Goal: Transaction & Acquisition: Purchase product/service

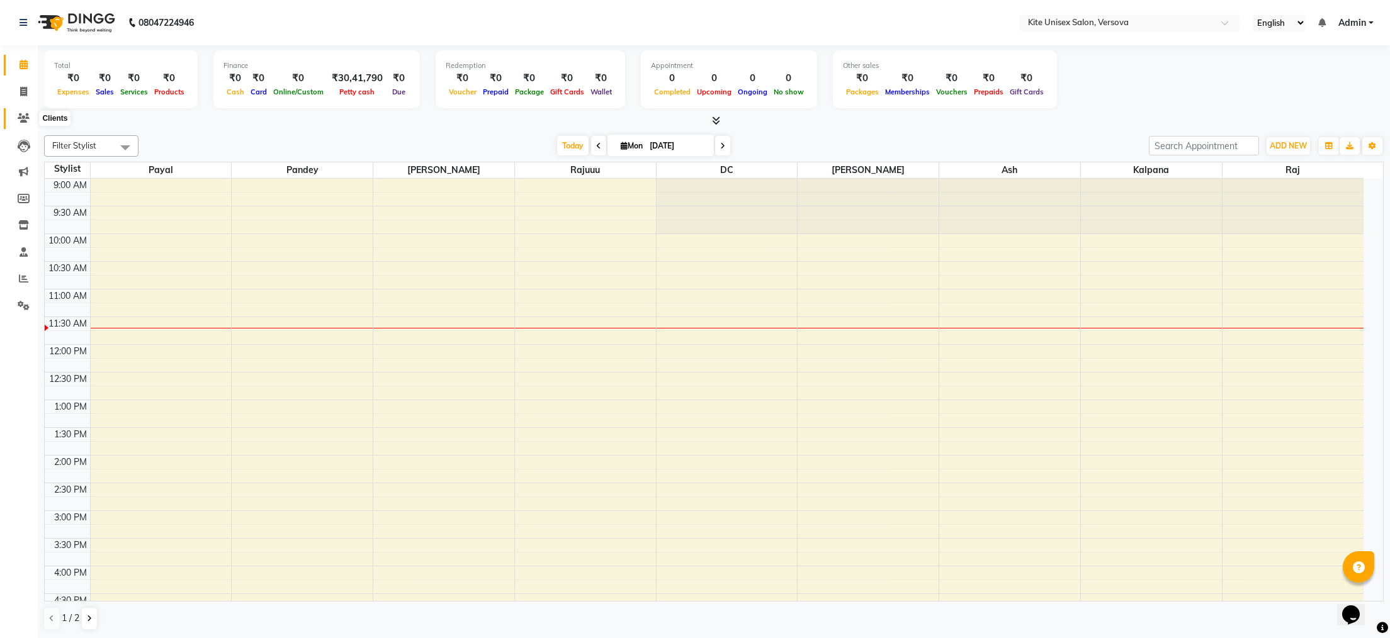
click at [23, 115] on icon at bounding box center [24, 117] width 12 height 9
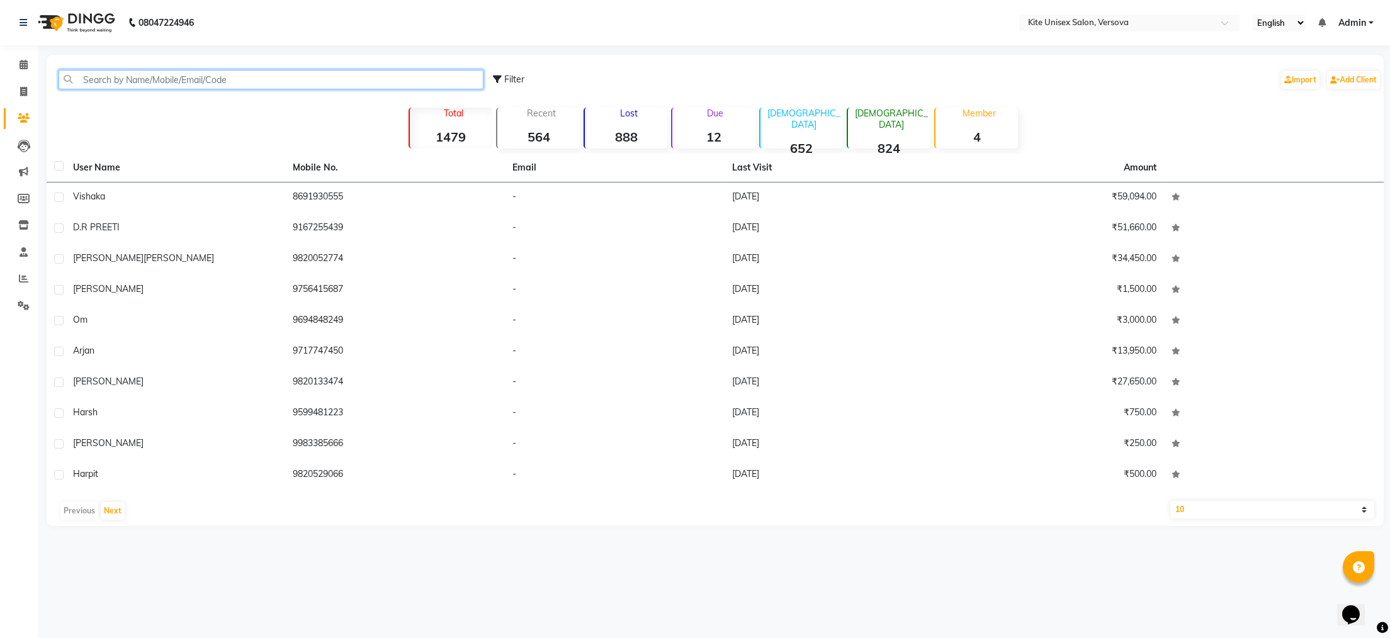
click at [184, 80] on input "text" at bounding box center [271, 80] width 425 height 20
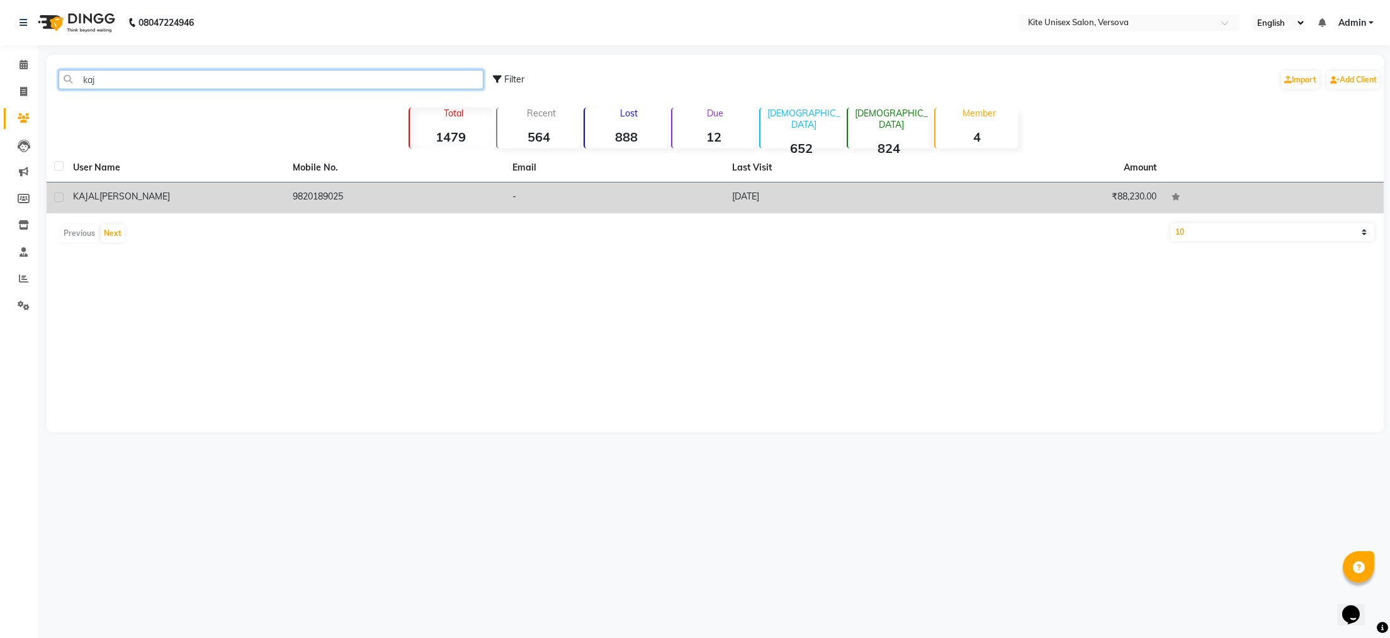
type input "kaj"
click at [141, 186] on td "[PERSON_NAME]" at bounding box center [175, 198] width 220 height 31
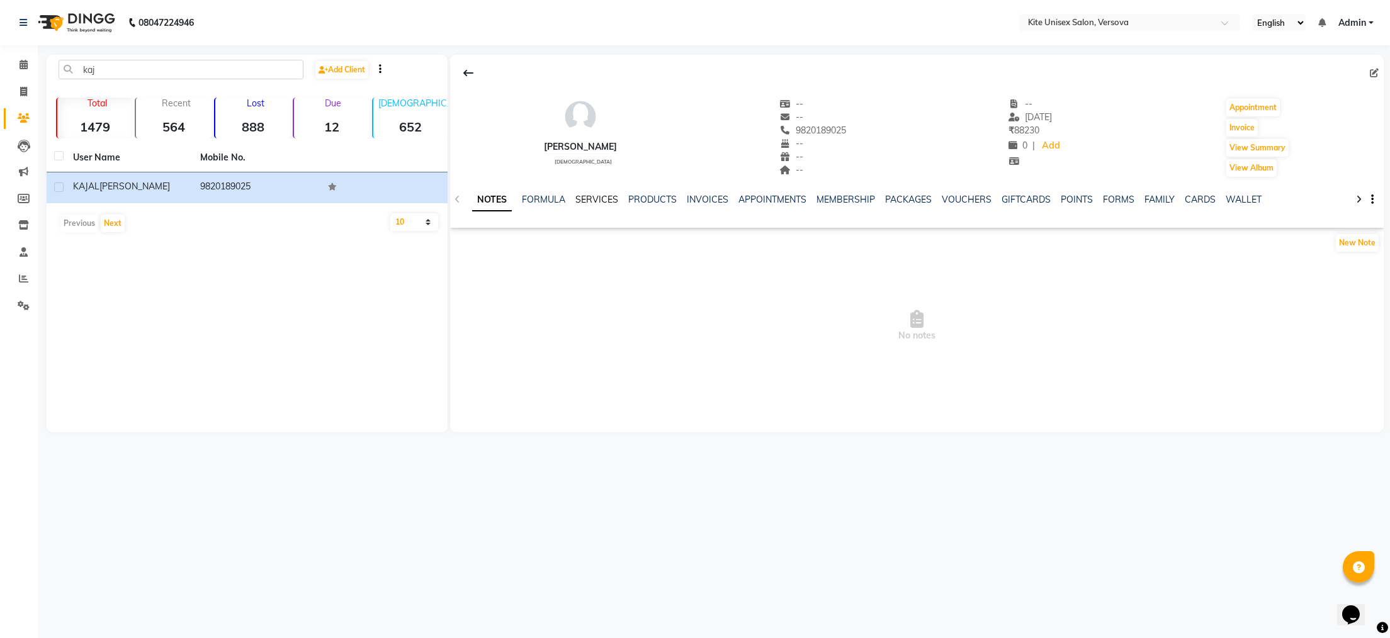
click at [598, 200] on link "SERVICES" at bounding box center [597, 199] width 43 height 11
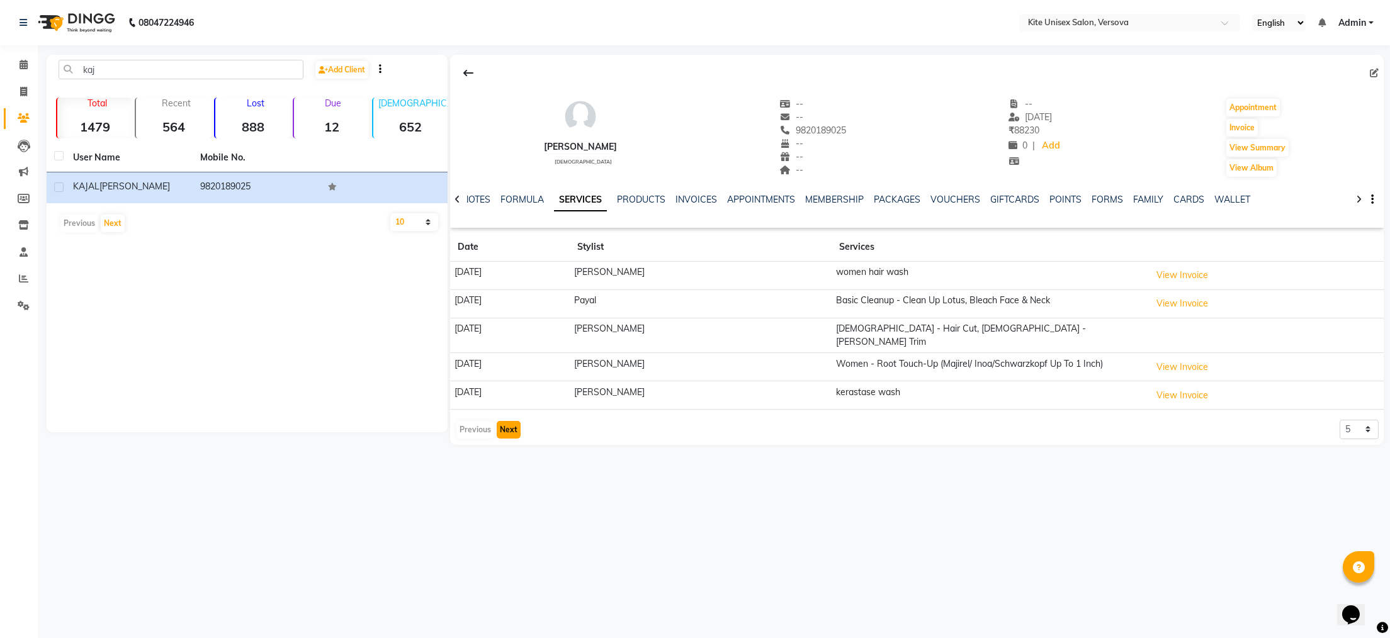
click at [504, 421] on button "Next" at bounding box center [509, 430] width 24 height 18
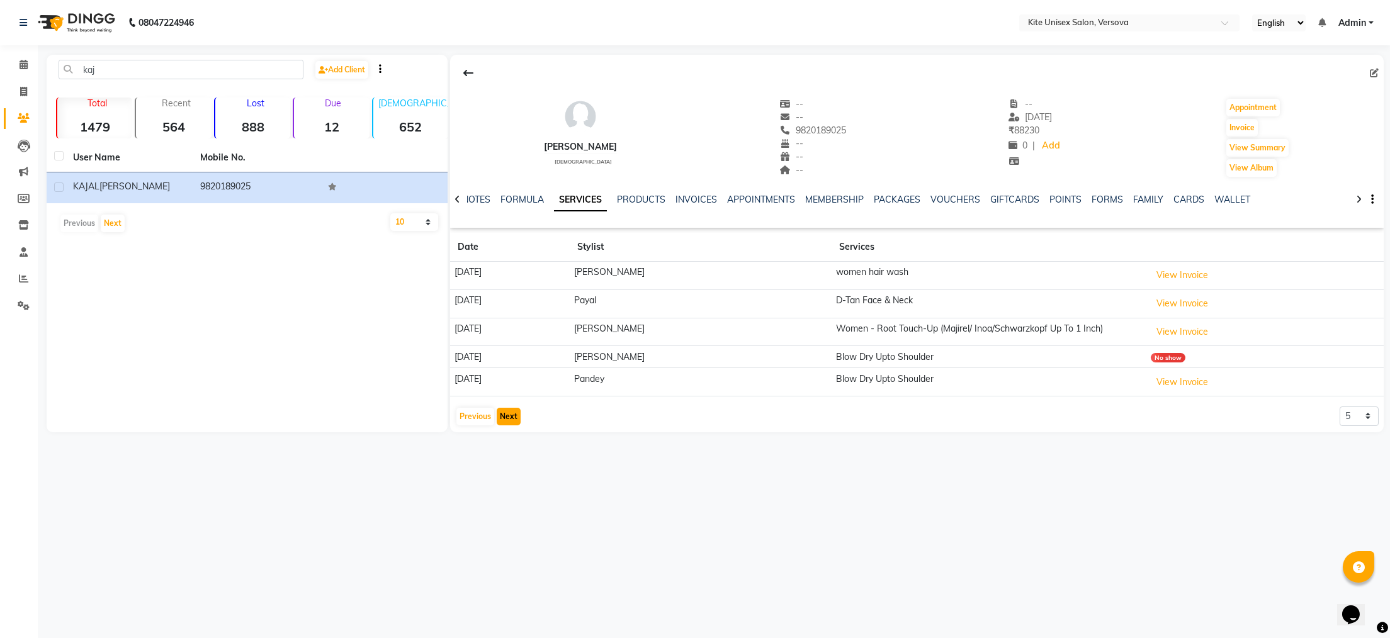
click at [506, 419] on button "Next" at bounding box center [509, 417] width 24 height 18
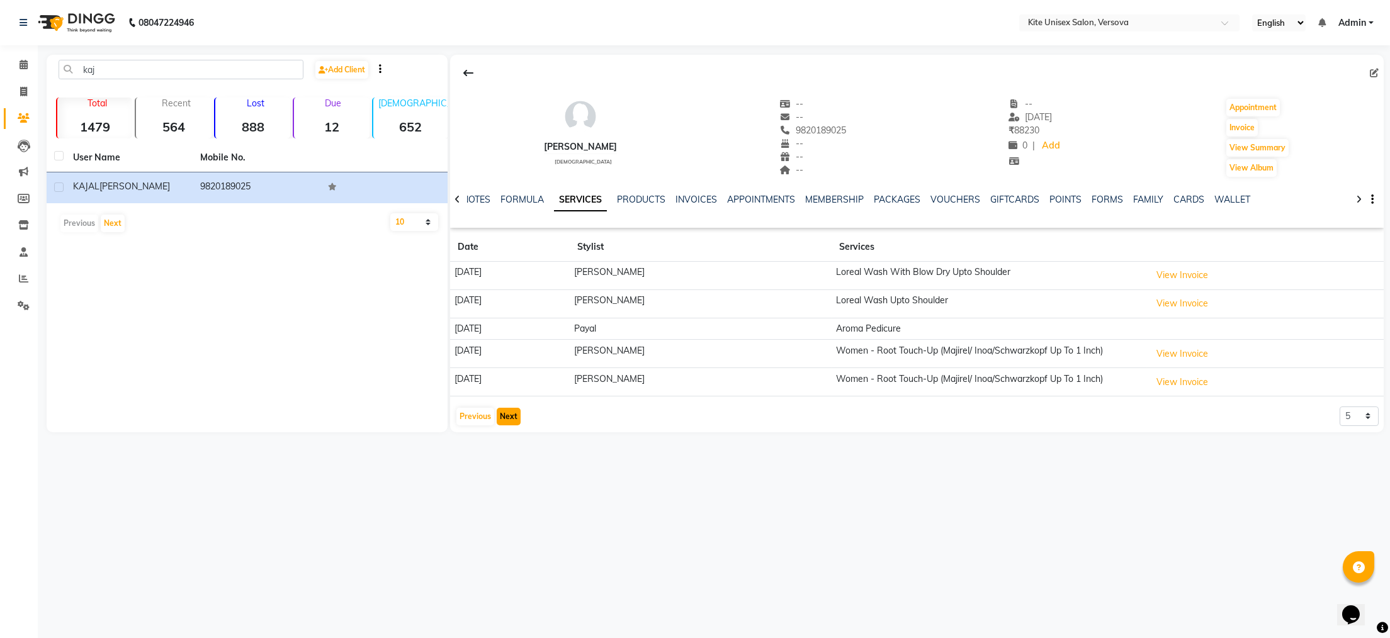
click at [506, 419] on button "Next" at bounding box center [509, 417] width 24 height 18
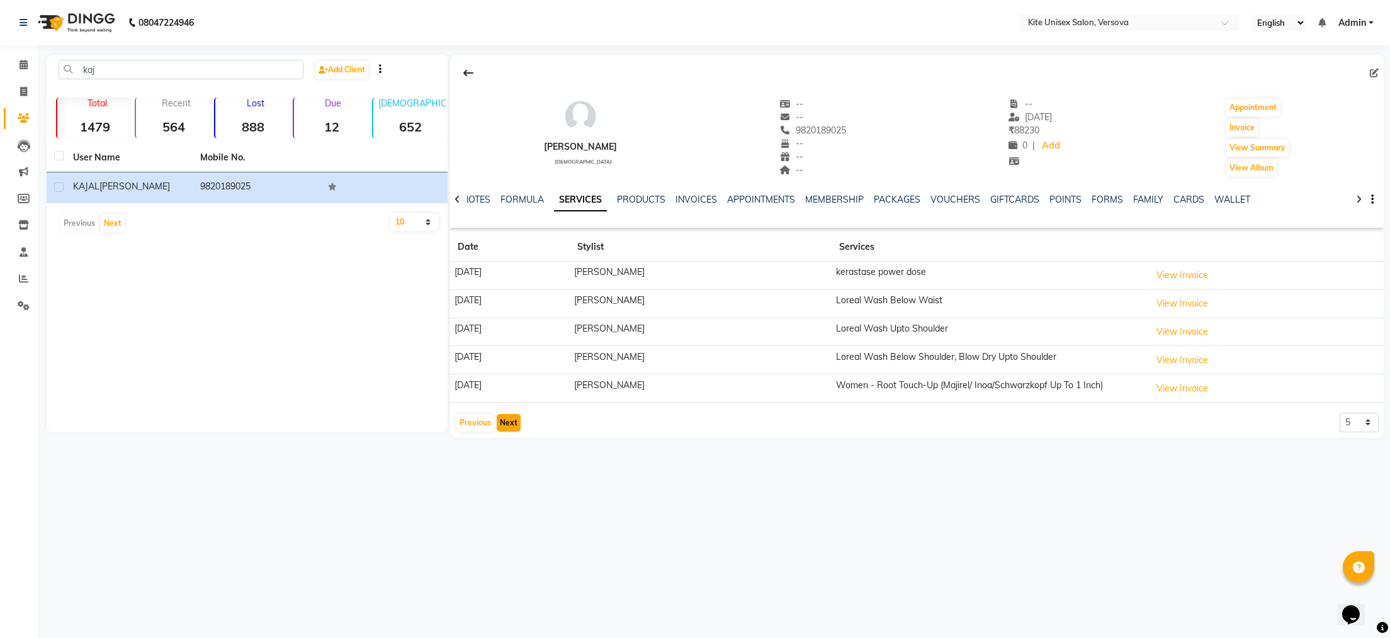
click at [506, 419] on button "Next" at bounding box center [509, 423] width 24 height 18
click at [506, 419] on button "Next" at bounding box center [509, 424] width 24 height 18
click at [506, 425] on button "Next" at bounding box center [509, 424] width 24 height 18
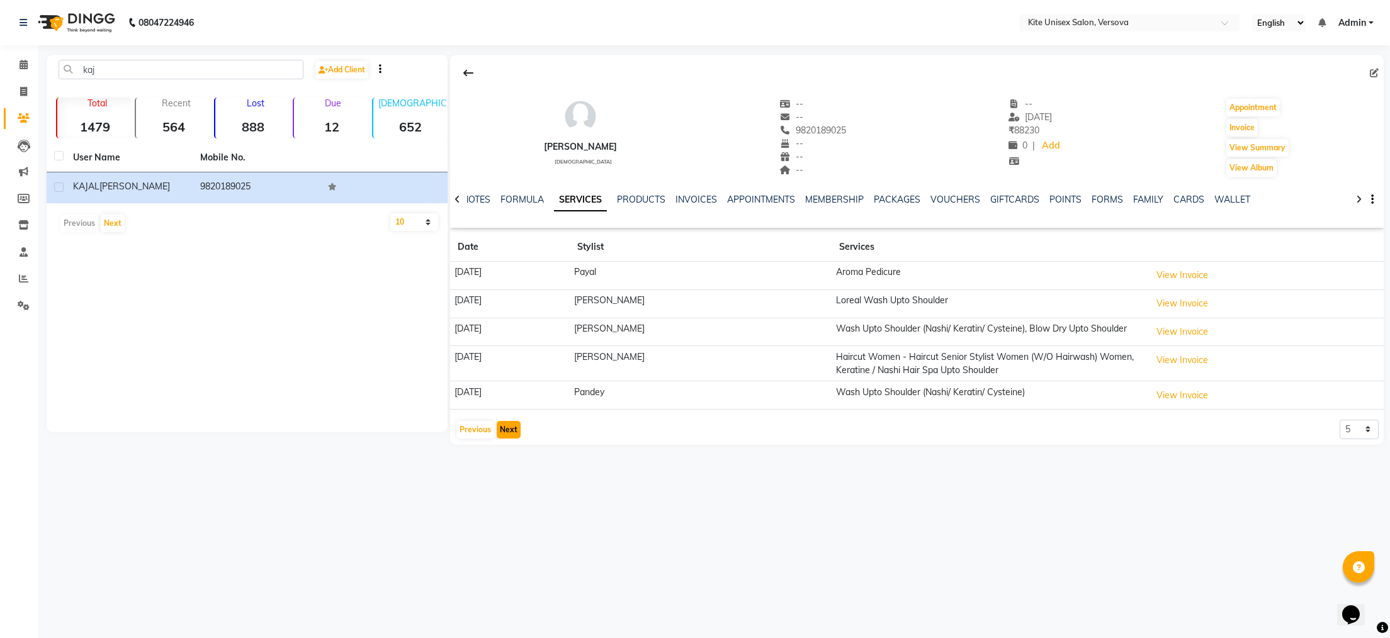
click at [506, 425] on button "Next" at bounding box center [509, 430] width 24 height 18
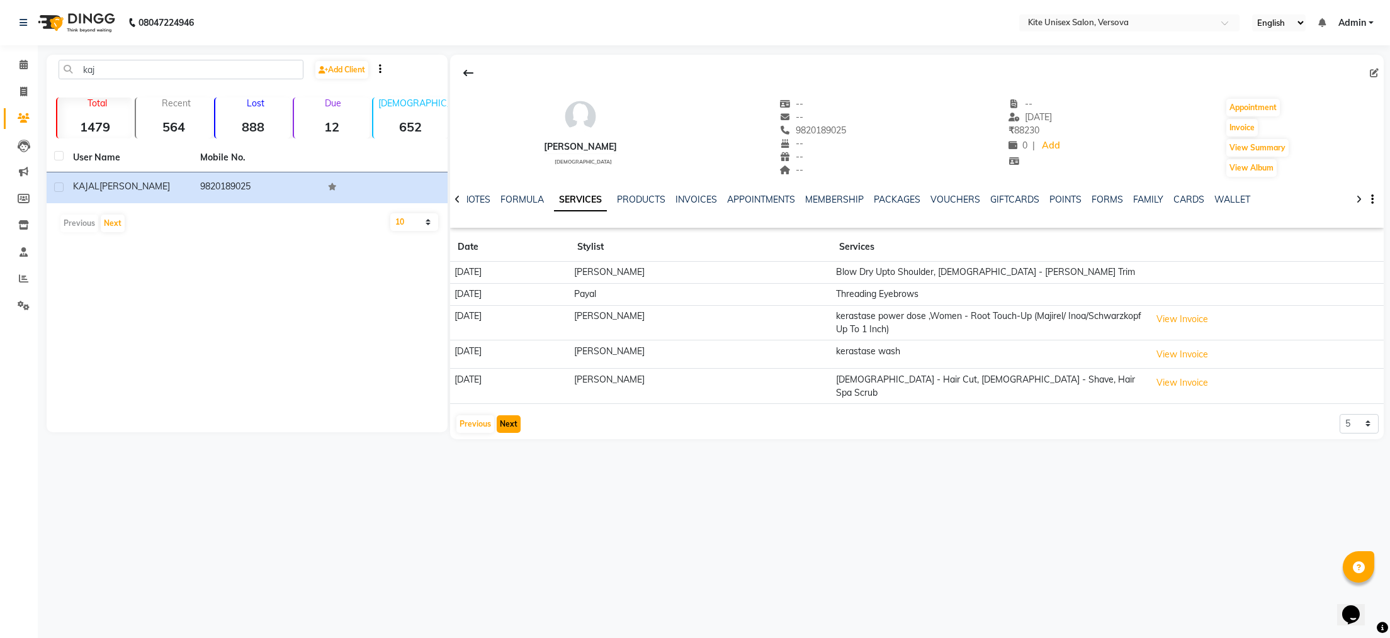
click at [506, 425] on button "Next" at bounding box center [509, 425] width 24 height 18
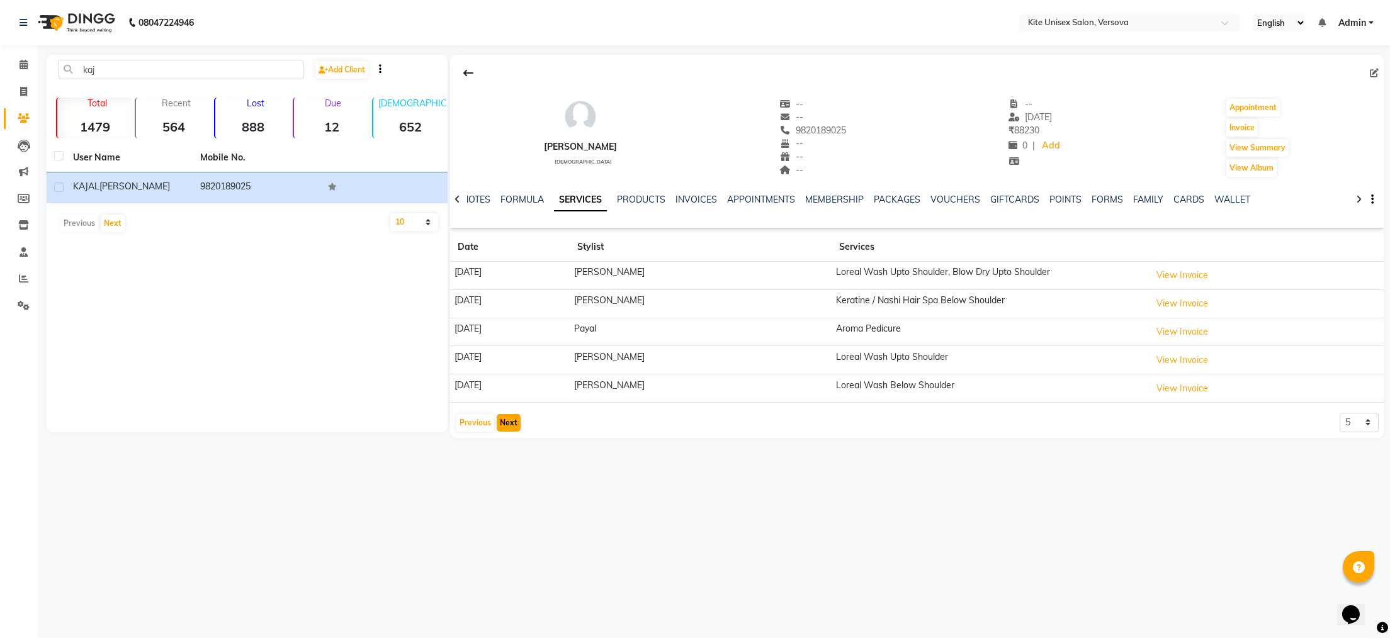
click at [506, 425] on button "Next" at bounding box center [509, 423] width 24 height 18
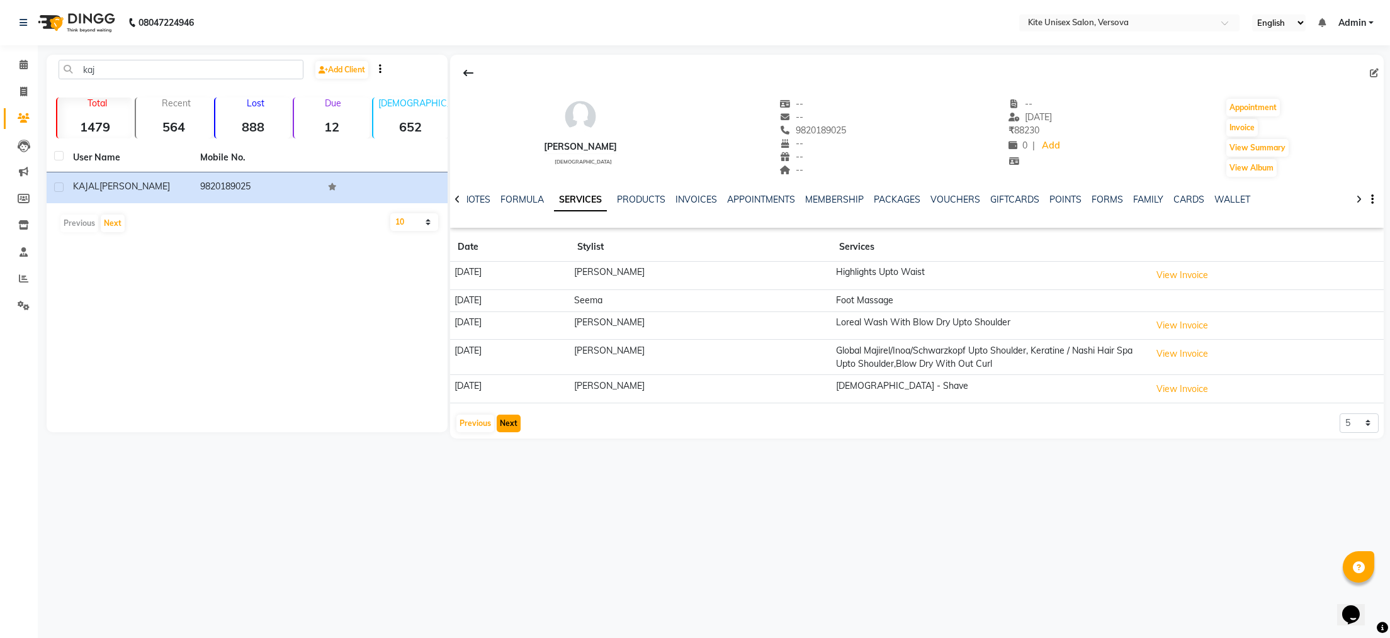
click at [506, 425] on button "Next" at bounding box center [509, 424] width 24 height 18
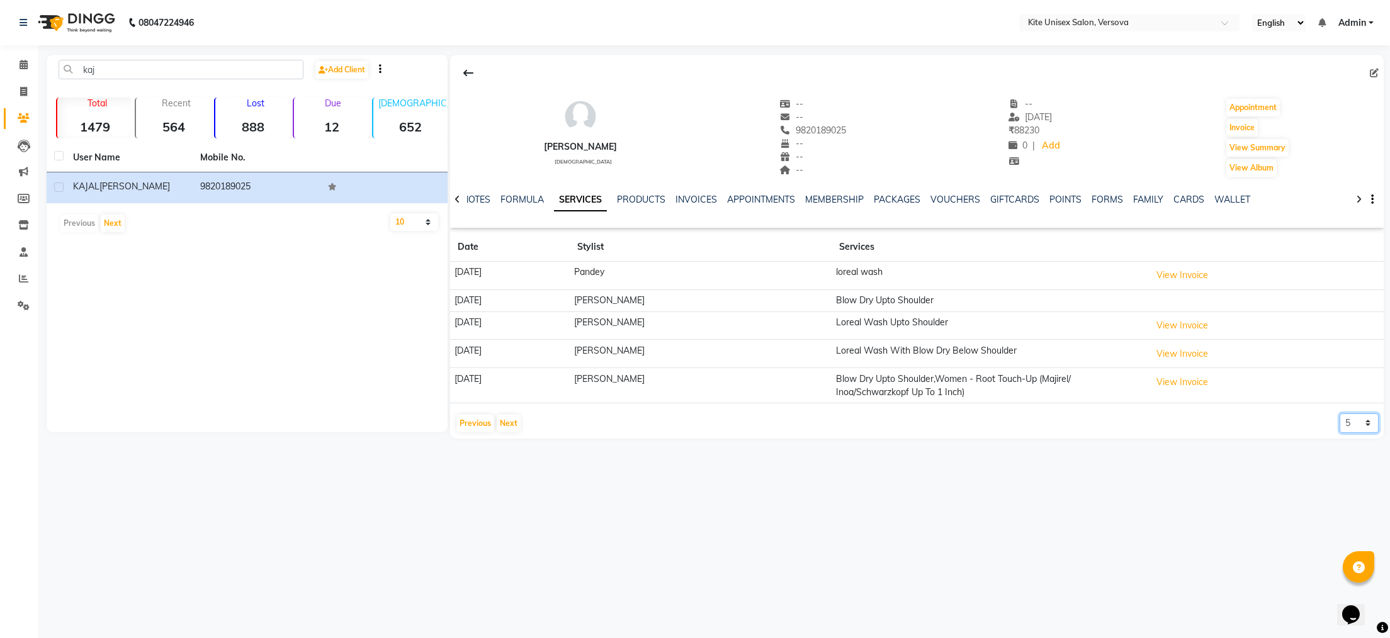
click at [1368, 421] on select "5 10 50 100 500" at bounding box center [1359, 424] width 39 height 20
click at [506, 422] on button "Next" at bounding box center [509, 424] width 24 height 18
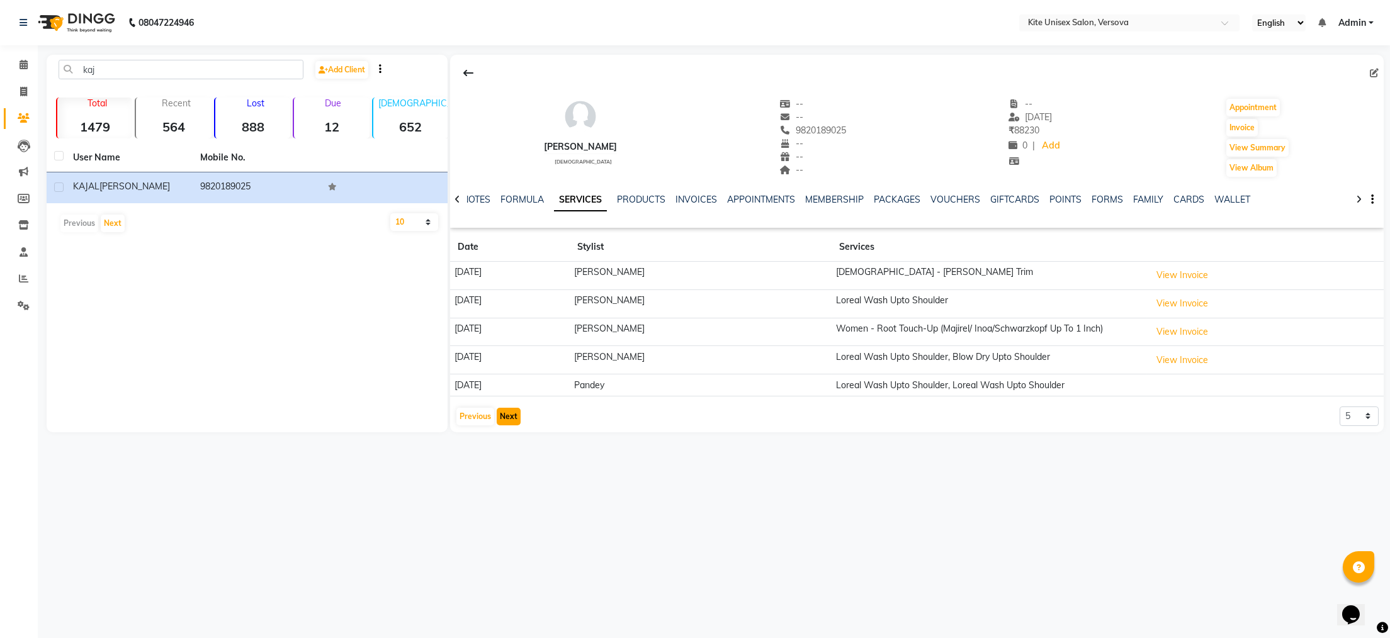
click at [507, 421] on button "Next" at bounding box center [509, 417] width 24 height 18
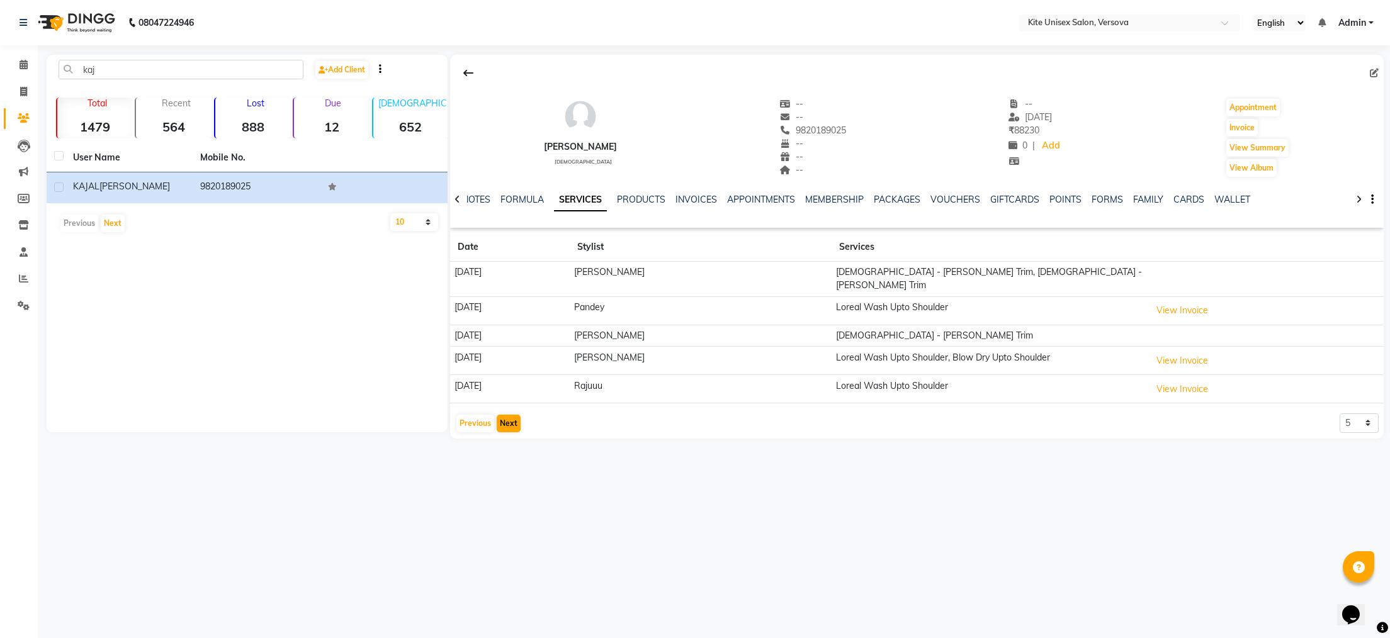
click at [507, 421] on div "Previous Next" at bounding box center [488, 424] width 67 height 20
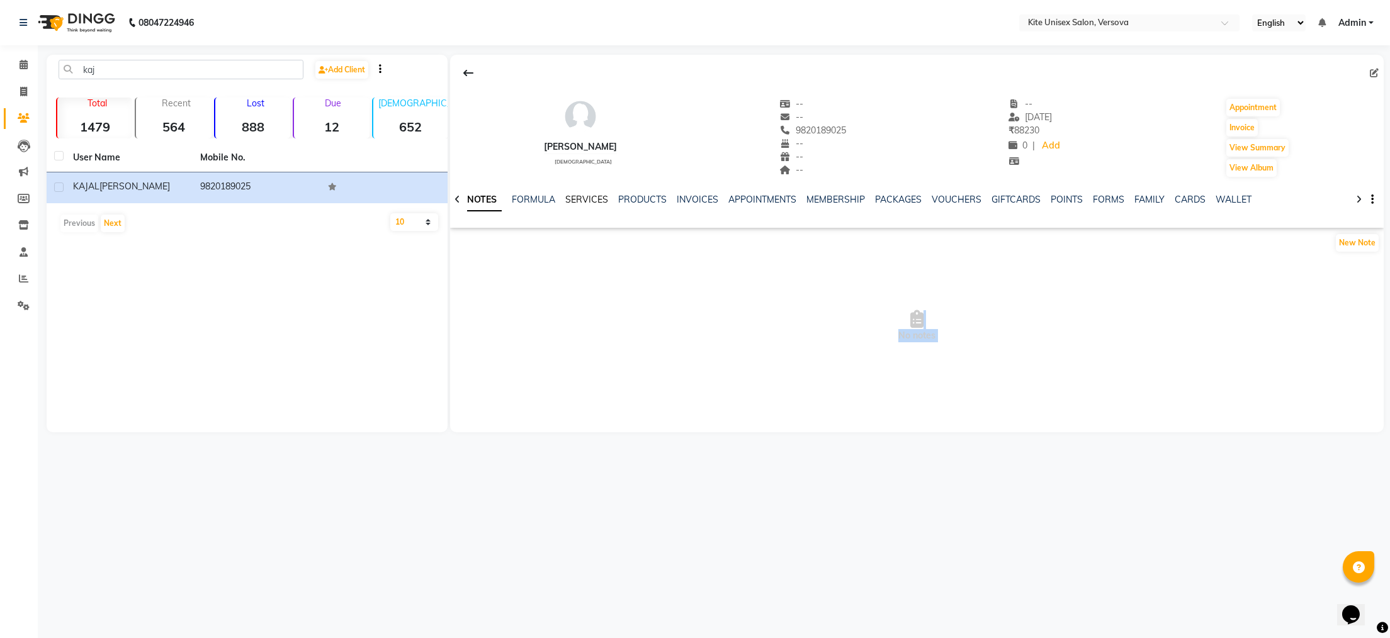
click at [594, 204] on link "SERVICES" at bounding box center [586, 199] width 43 height 11
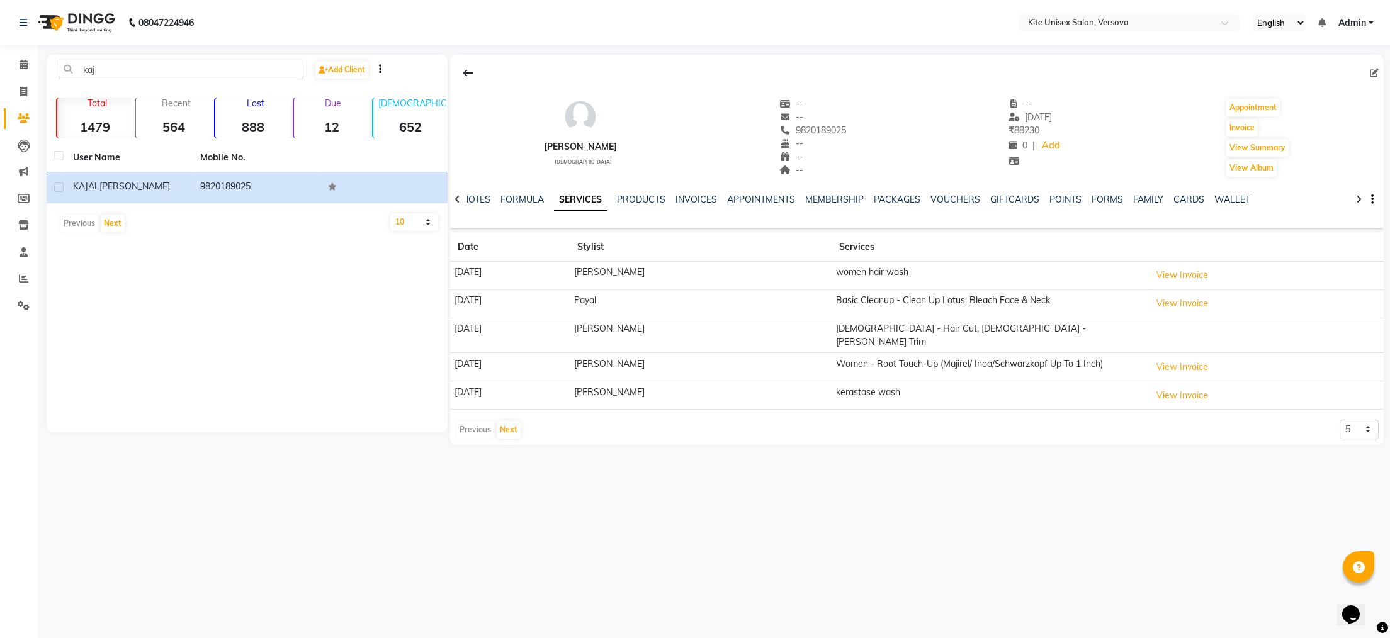
click at [369, 290] on div "kaj Add Client Total 1479 Recent 564 Lost 888 Due 12 [DEMOGRAPHIC_DATA] 652 [DE…" at bounding box center [247, 244] width 401 height 378
click at [508, 421] on button "Next" at bounding box center [509, 430] width 24 height 18
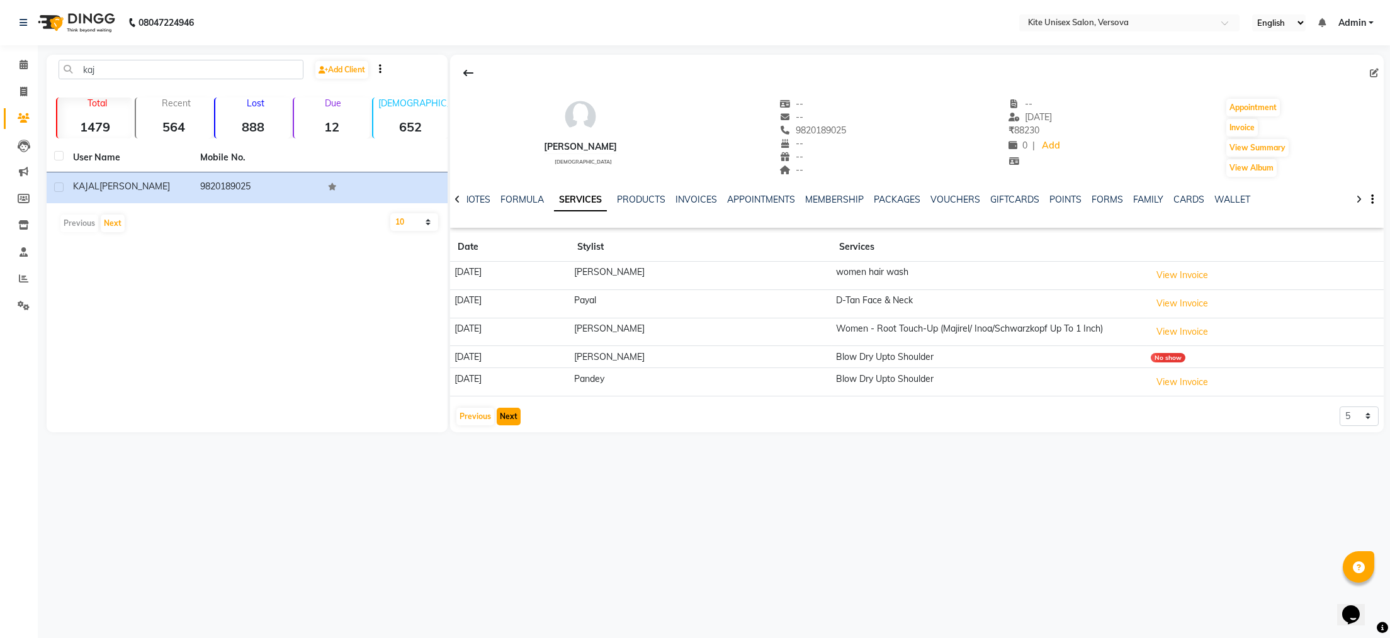
click at [508, 417] on button "Next" at bounding box center [509, 417] width 24 height 18
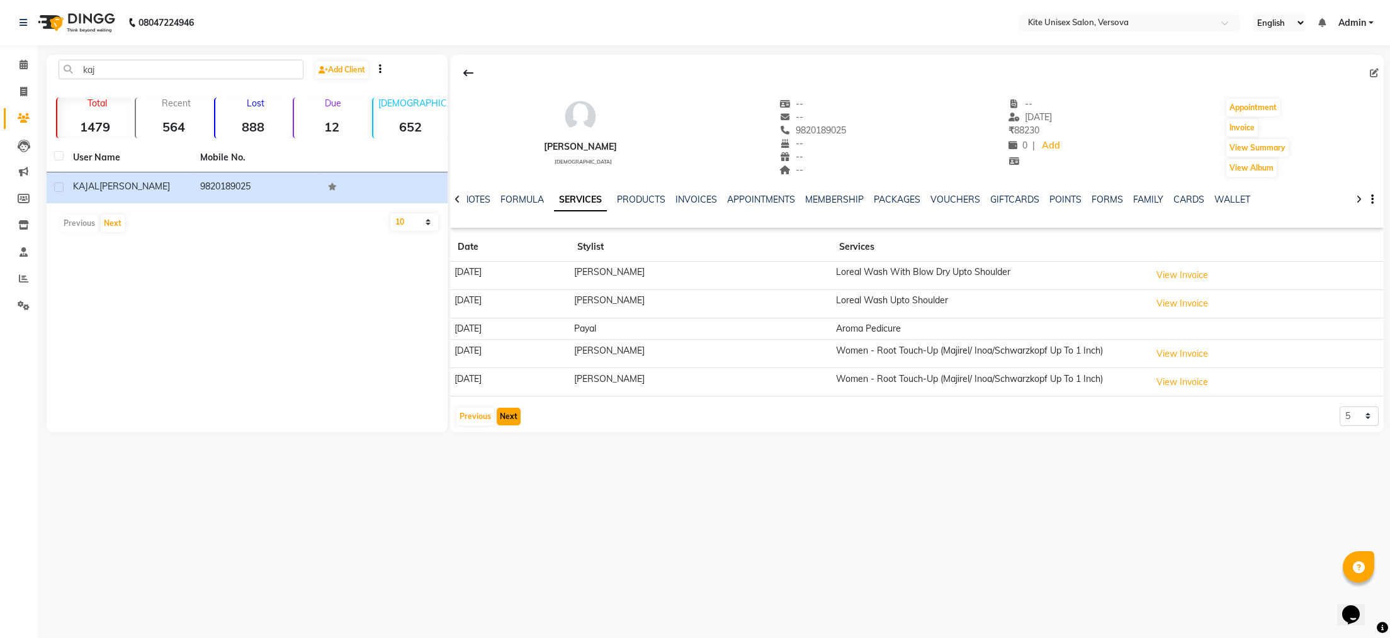
click at [508, 417] on button "Next" at bounding box center [509, 417] width 24 height 18
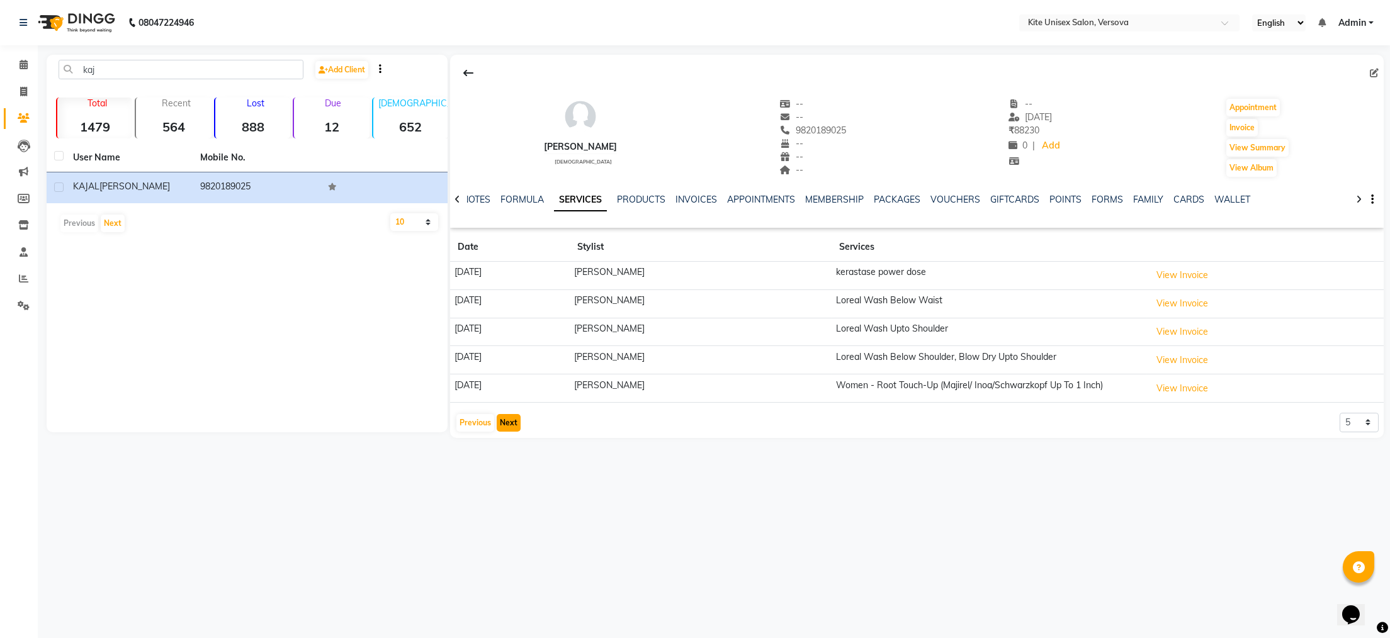
click at [508, 417] on button "Next" at bounding box center [509, 423] width 24 height 18
click at [508, 417] on button "Next" at bounding box center [509, 424] width 24 height 18
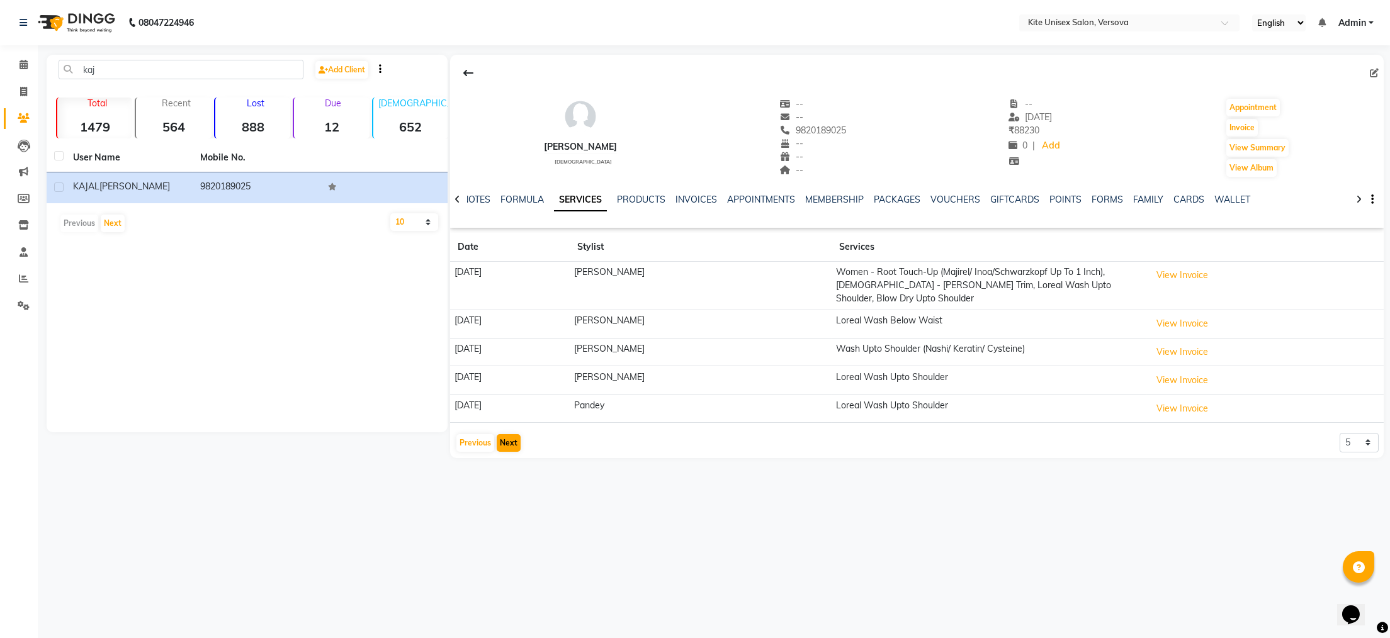
click at [508, 417] on app-client-history "Date Stylist Services [DATE] [PERSON_NAME] Women - Root Touch-Up (Majirel/ Inoa…" at bounding box center [917, 343] width 934 height 220
click at [509, 434] on button "Next" at bounding box center [509, 443] width 24 height 18
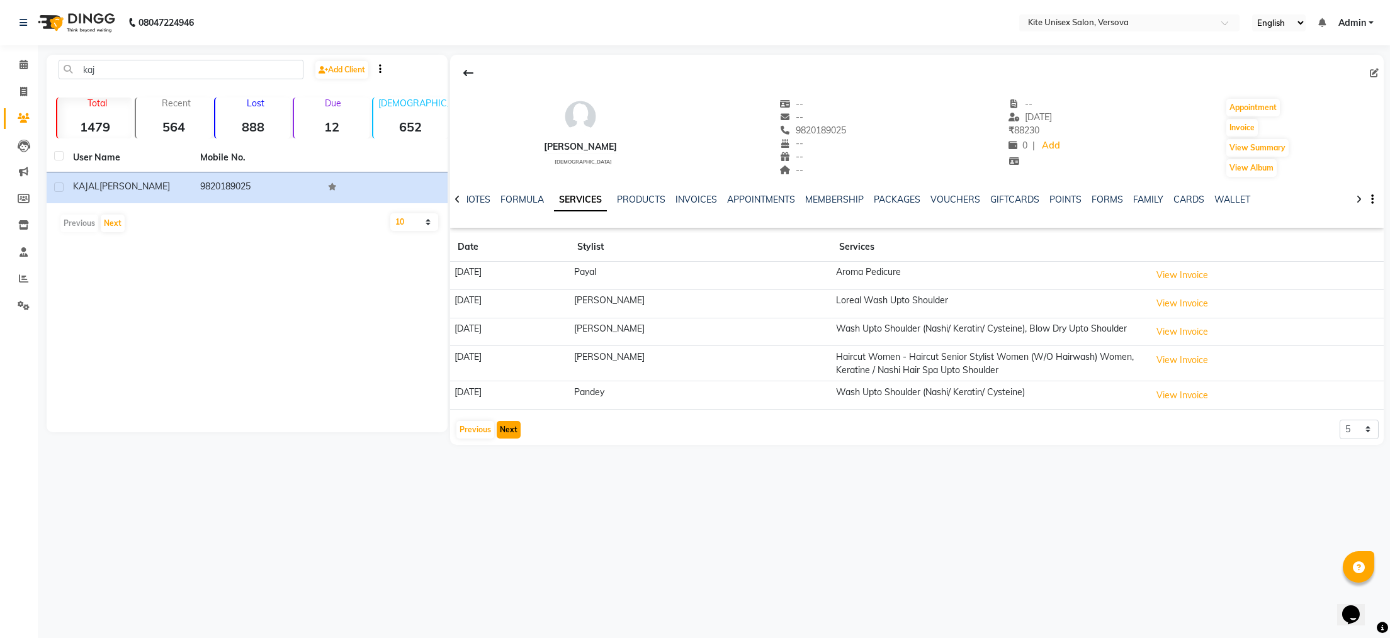
click at [509, 433] on button "Next" at bounding box center [509, 430] width 24 height 18
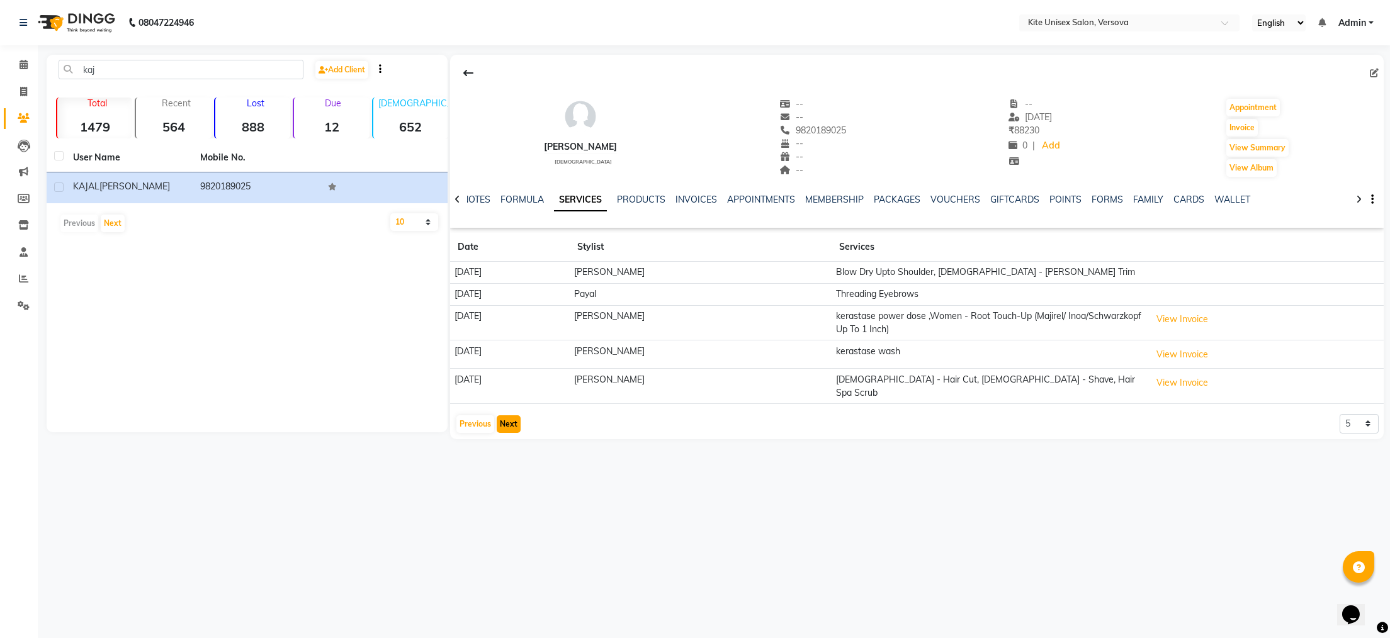
click at [504, 416] on button "Next" at bounding box center [509, 425] width 24 height 18
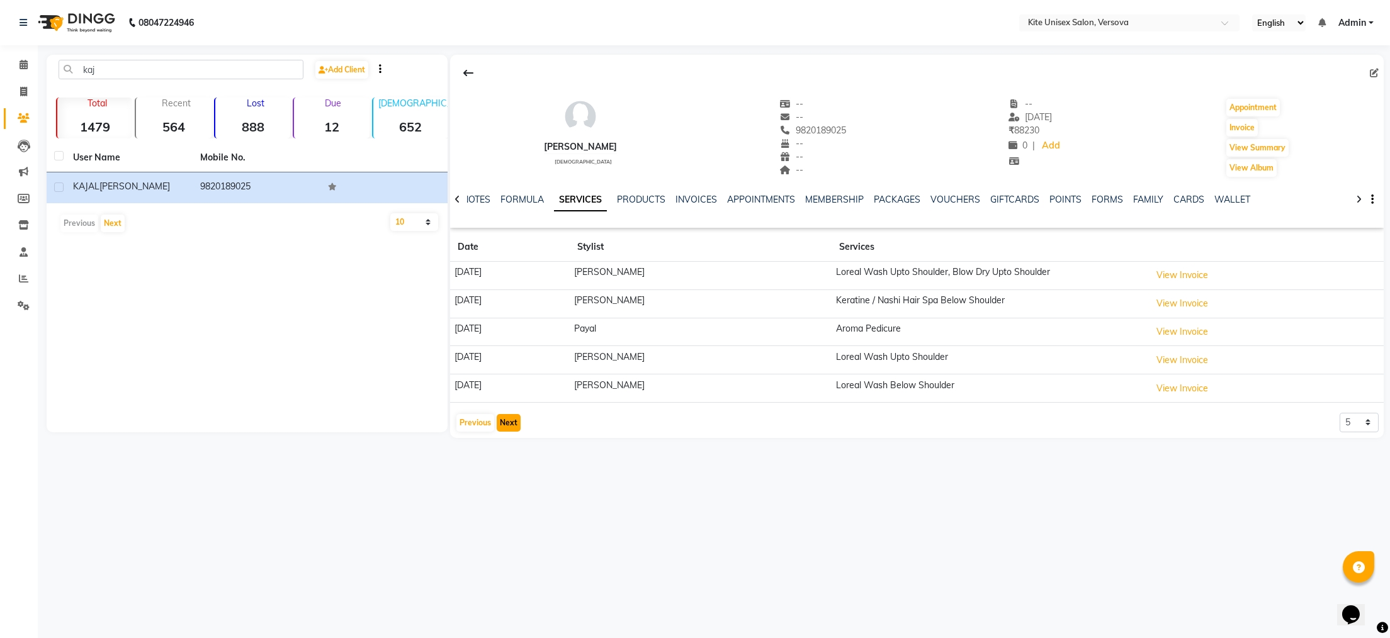
click at [509, 424] on button "Next" at bounding box center [509, 423] width 24 height 18
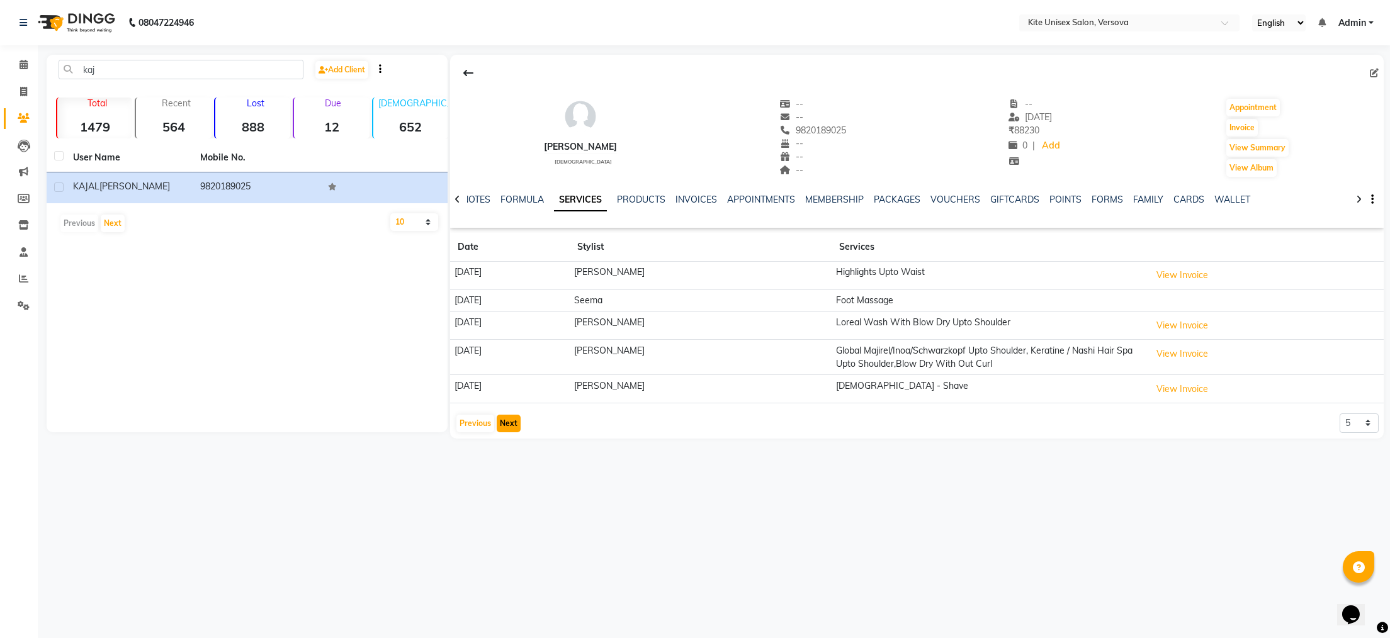
click at [509, 424] on button "Next" at bounding box center [509, 424] width 24 height 18
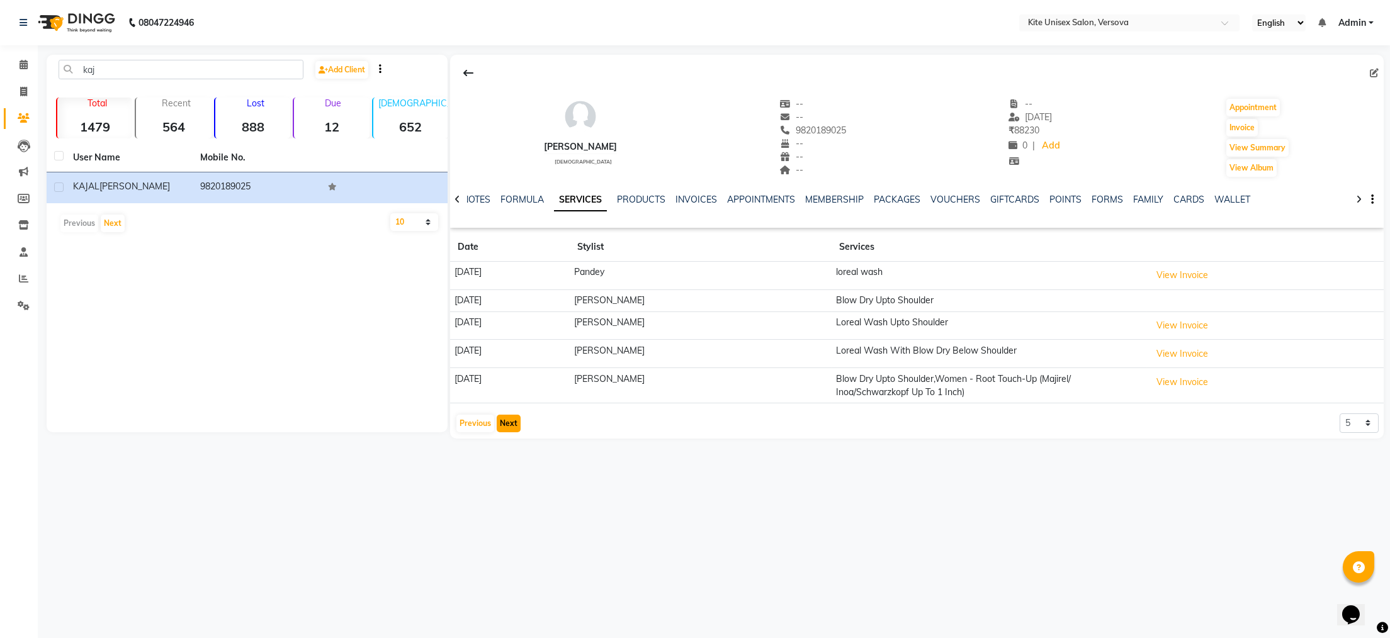
click at [512, 425] on button "Next" at bounding box center [509, 424] width 24 height 18
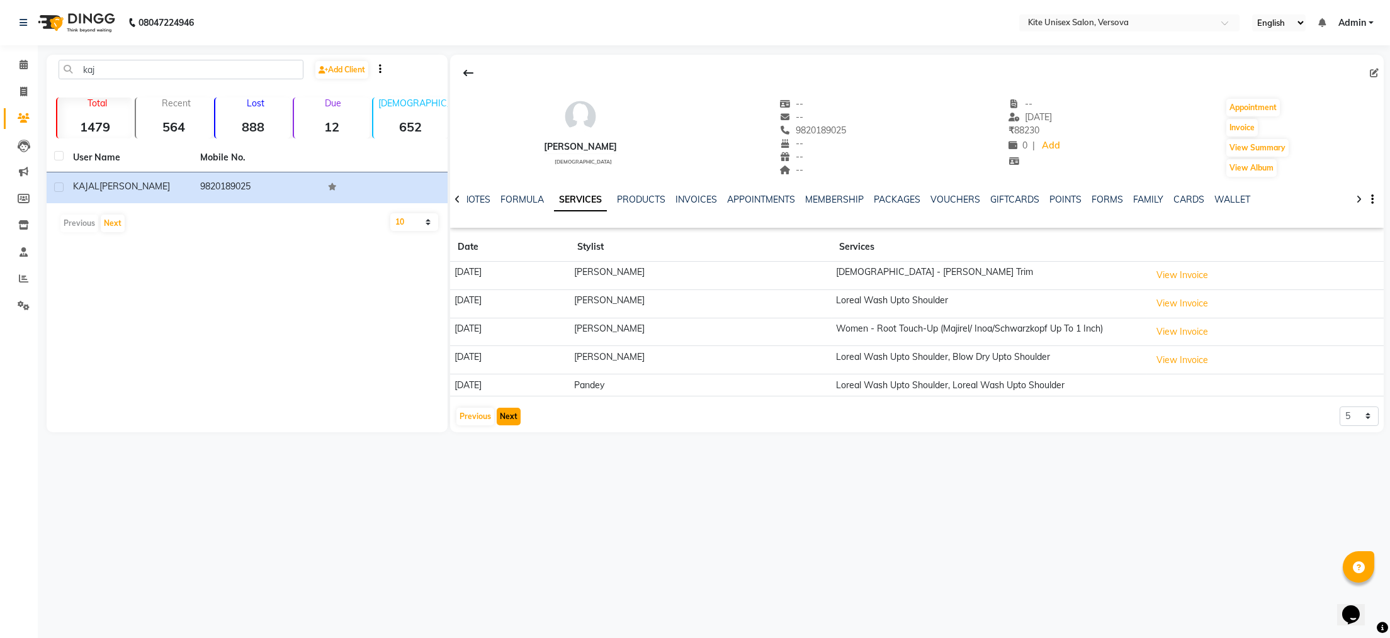
click at [512, 421] on button "Next" at bounding box center [509, 417] width 24 height 18
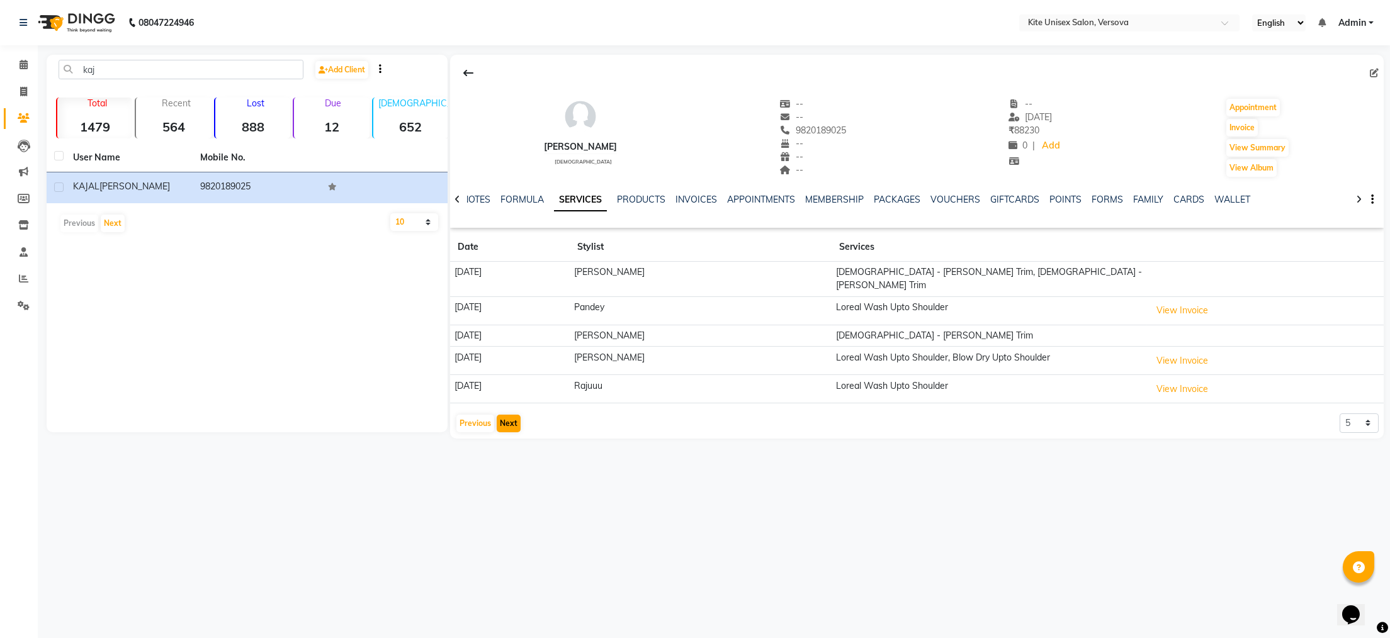
click at [512, 421] on div "Previous Next" at bounding box center [488, 424] width 67 height 20
click at [512, 415] on button "Next" at bounding box center [509, 424] width 24 height 18
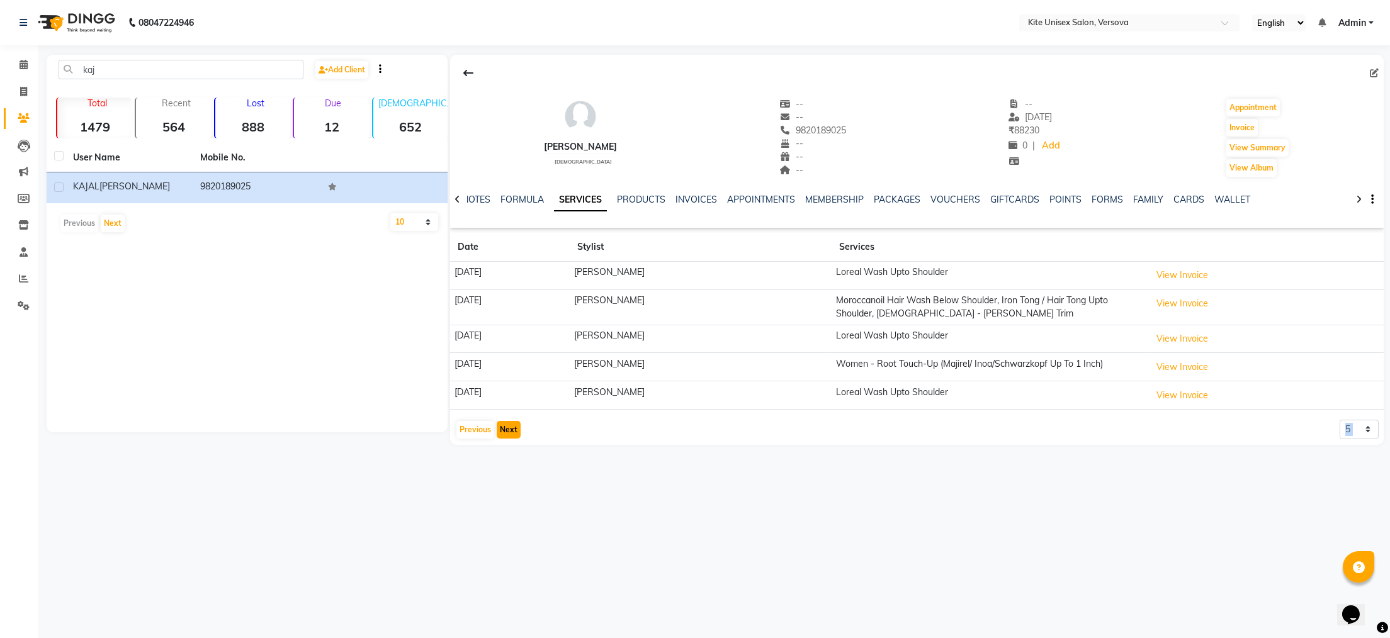
click at [502, 426] on button "Next" at bounding box center [509, 430] width 24 height 18
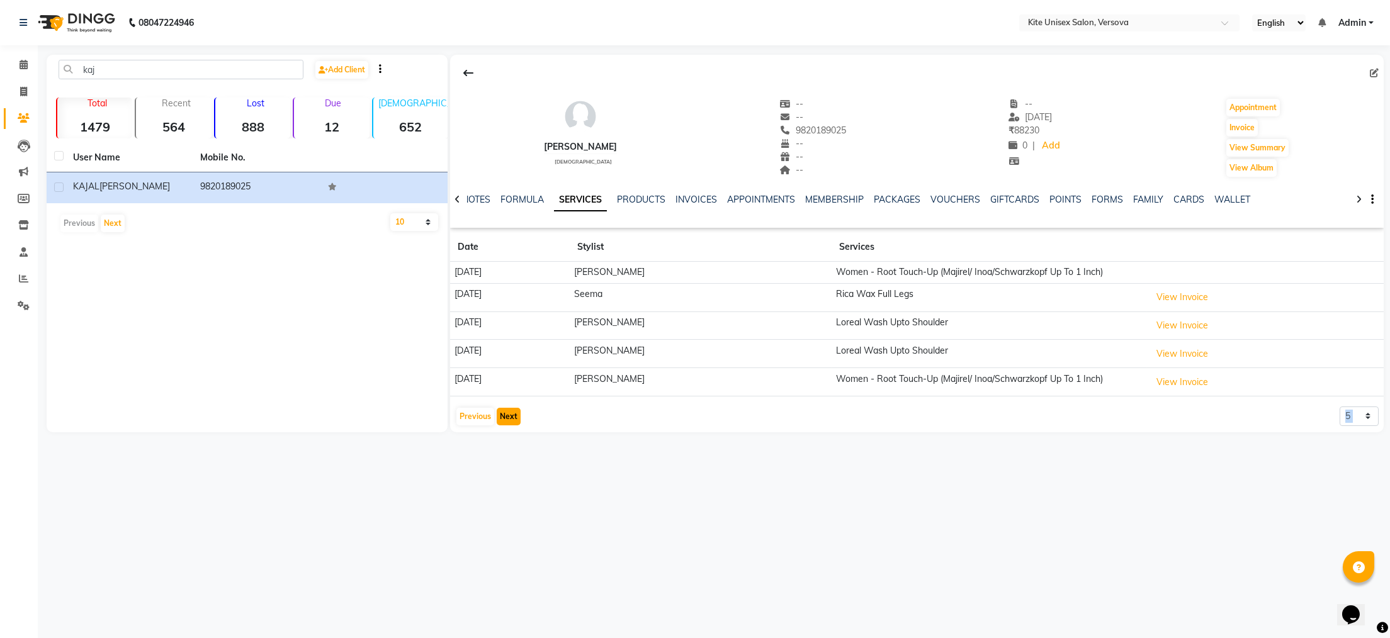
click at [510, 419] on button "Next" at bounding box center [509, 417] width 24 height 18
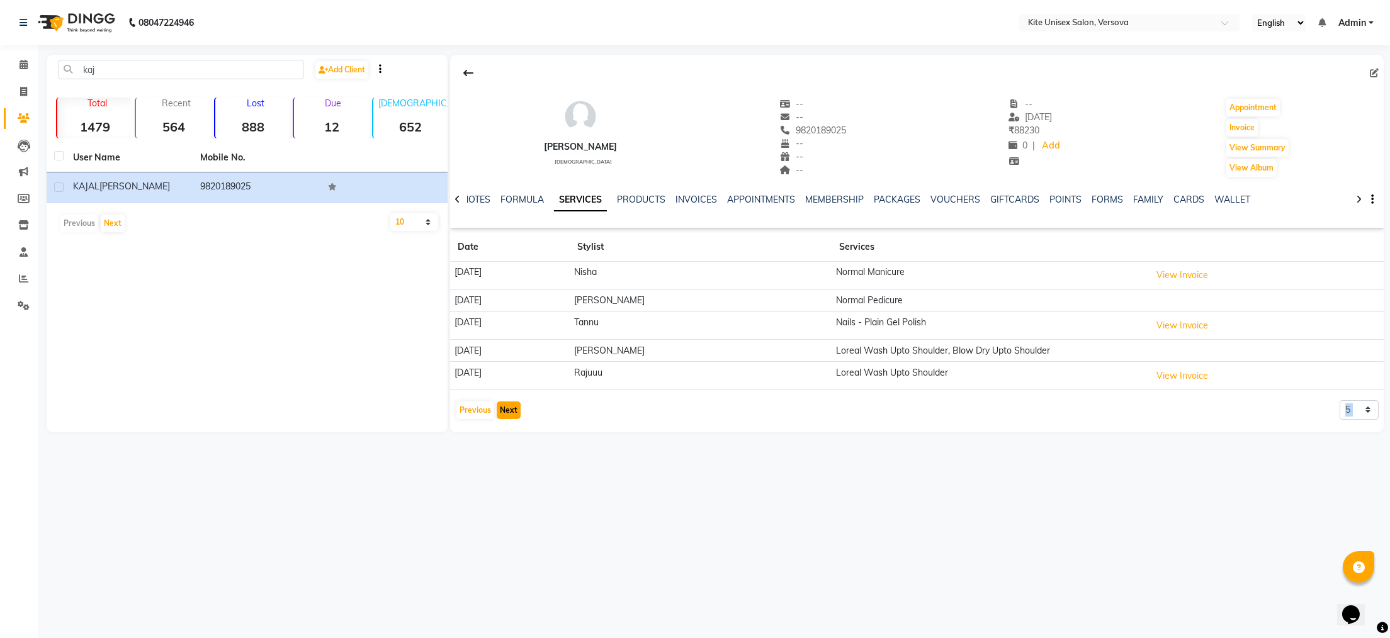
click at [513, 412] on button "Next" at bounding box center [509, 411] width 24 height 18
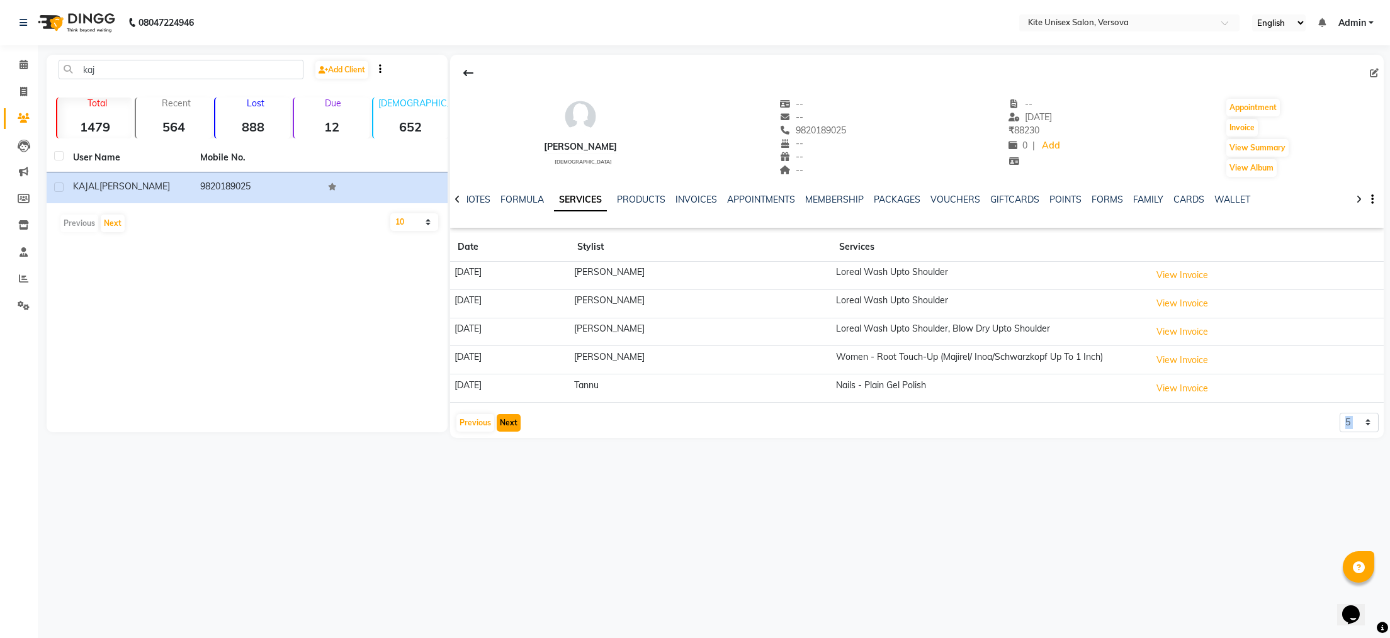
click at [510, 420] on button "Next" at bounding box center [509, 423] width 24 height 18
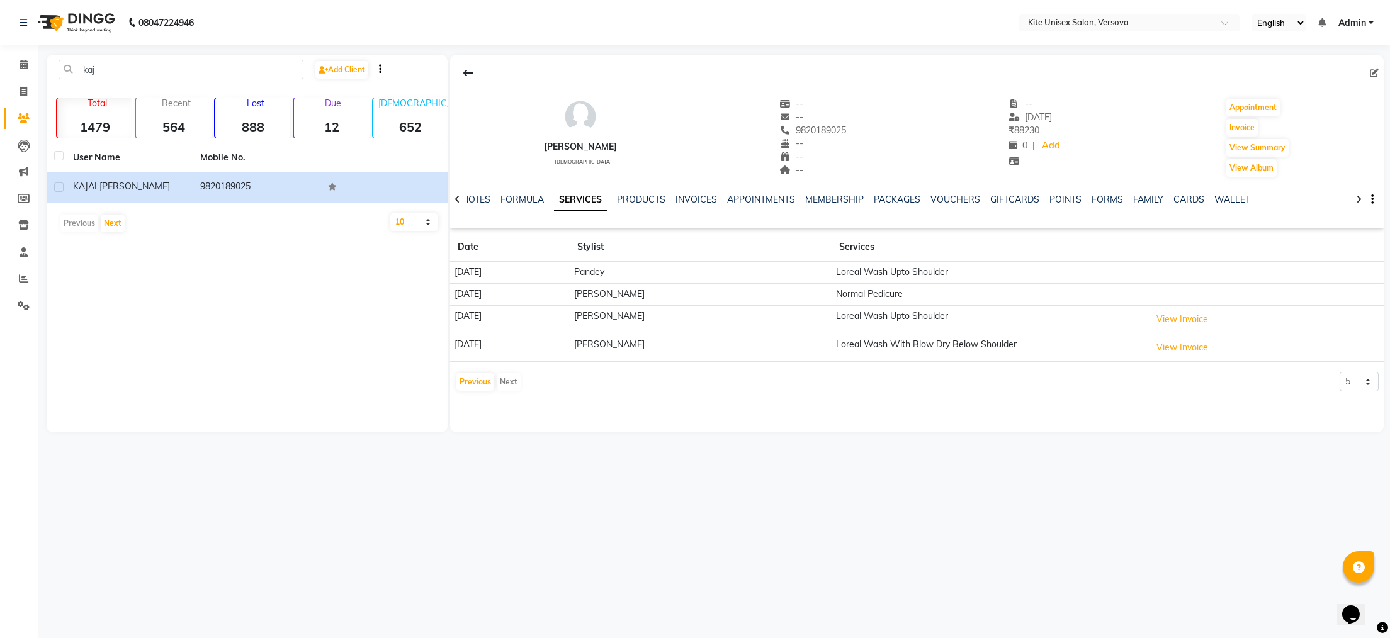
click at [510, 420] on div "[PERSON_NAME] [DEMOGRAPHIC_DATA] -- -- 9820189025 -- -- -- -- [DATE] ₹ 88230 0 …" at bounding box center [917, 244] width 934 height 378
click at [514, 383] on div "Previous Next" at bounding box center [488, 382] width 67 height 20
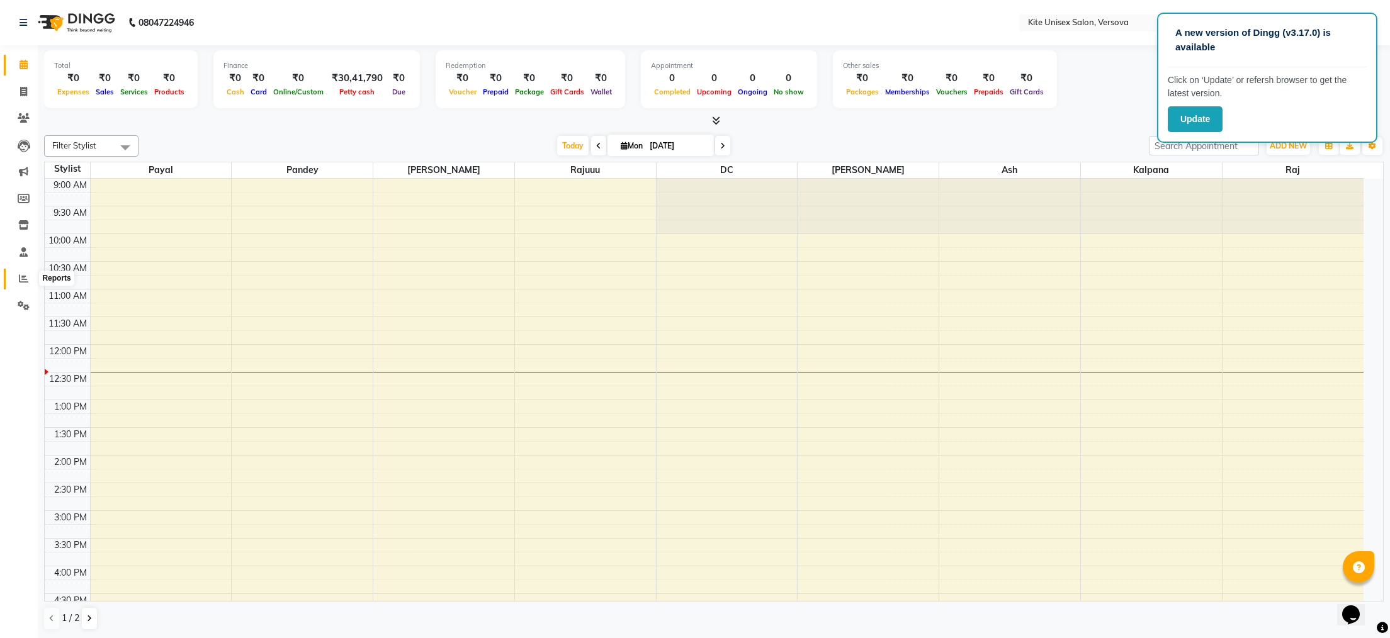
click at [21, 276] on icon at bounding box center [23, 278] width 9 height 9
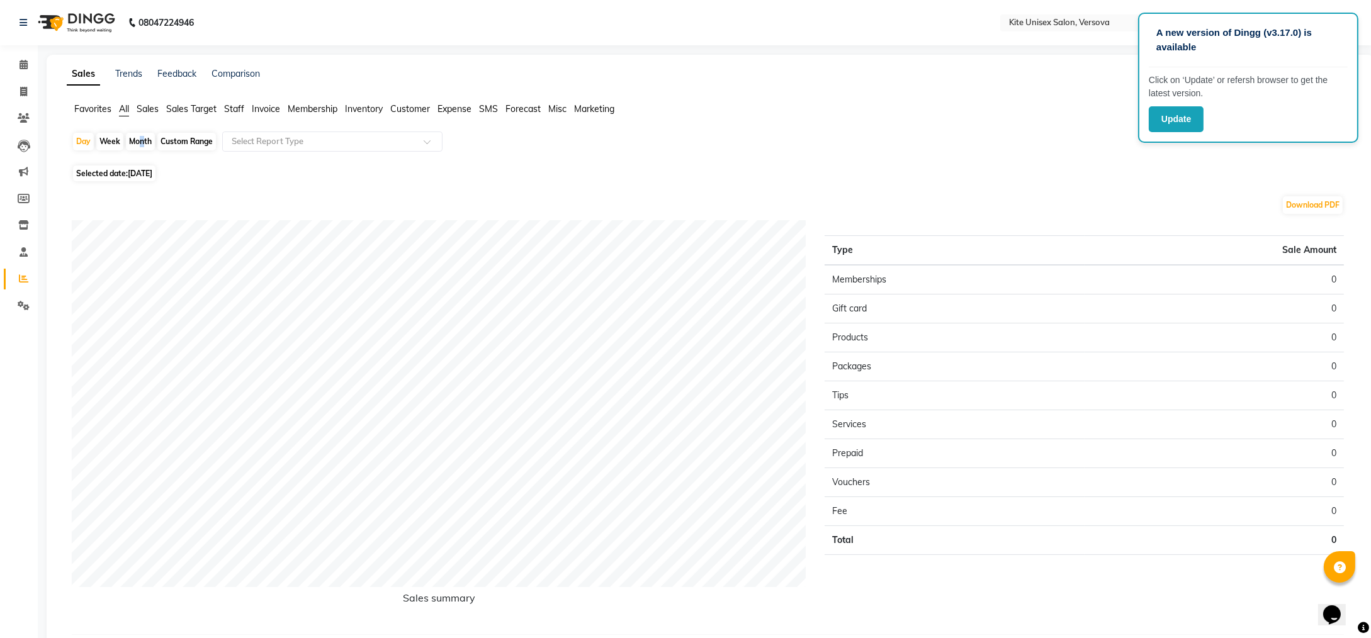
click at [138, 139] on div "Month" at bounding box center [140, 142] width 29 height 18
select select "9"
select select "2025"
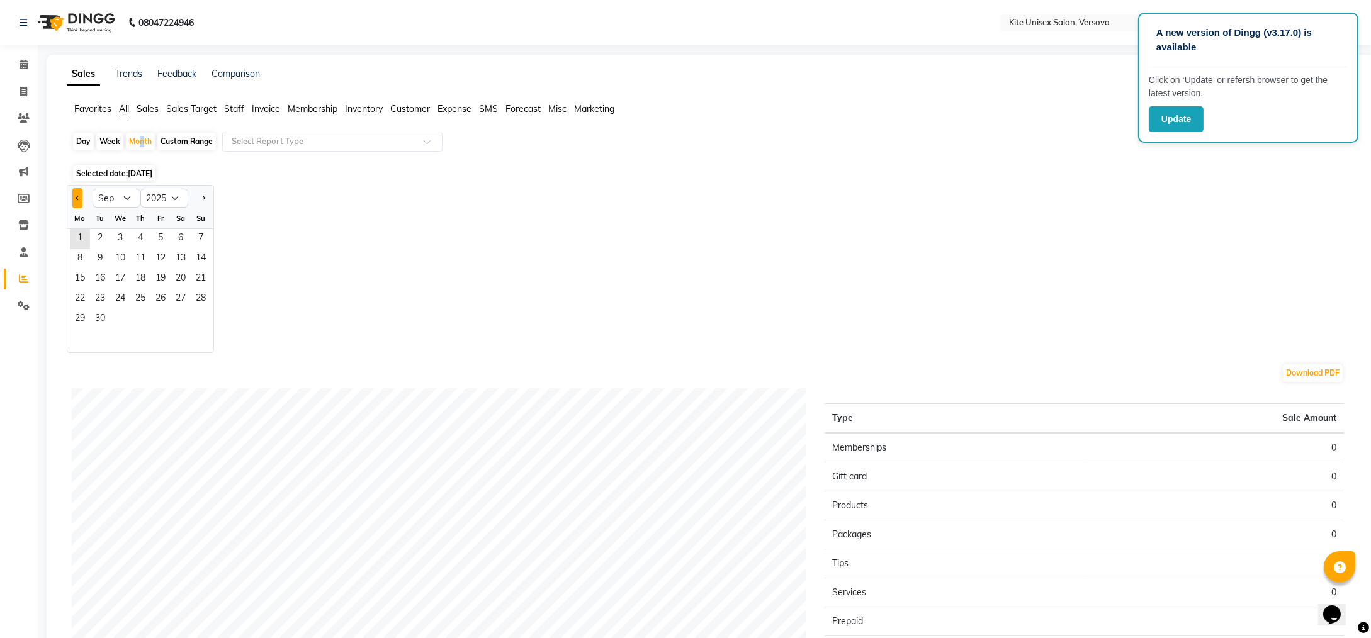
click at [76, 193] on button "Previous month" at bounding box center [77, 198] width 10 height 20
select select "8"
click at [157, 235] on span "1" at bounding box center [160, 239] width 20 height 20
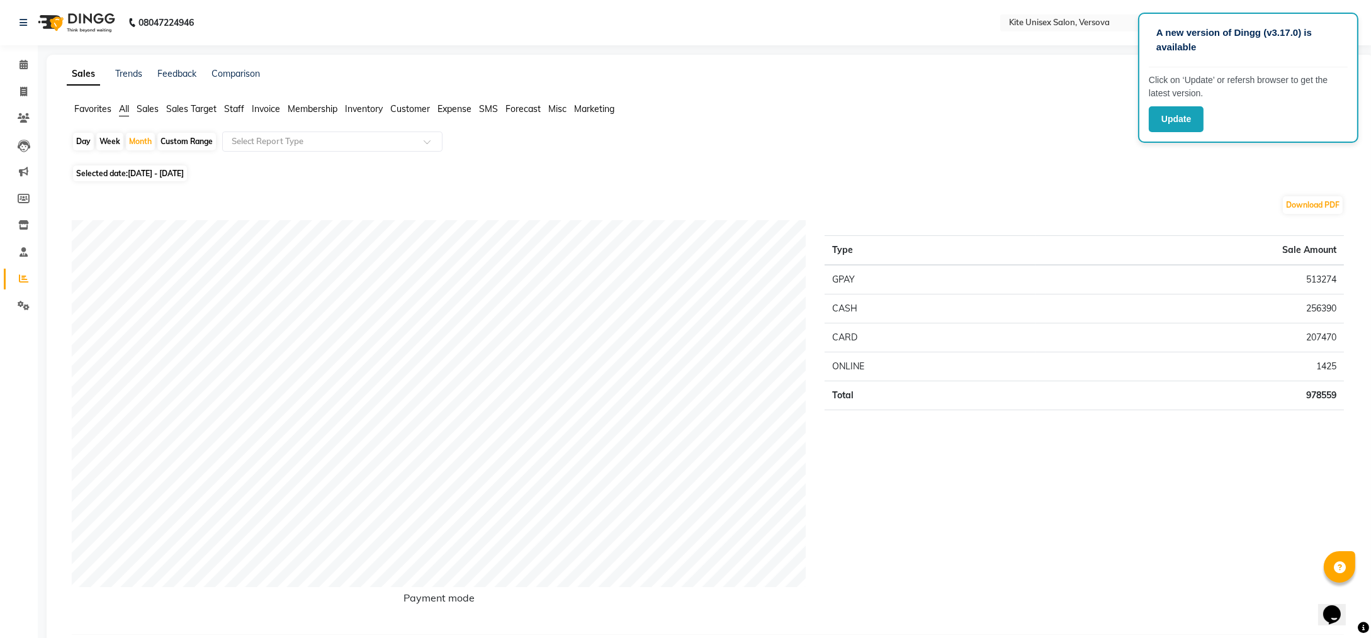
click at [234, 110] on span "Staff" at bounding box center [234, 108] width 20 height 11
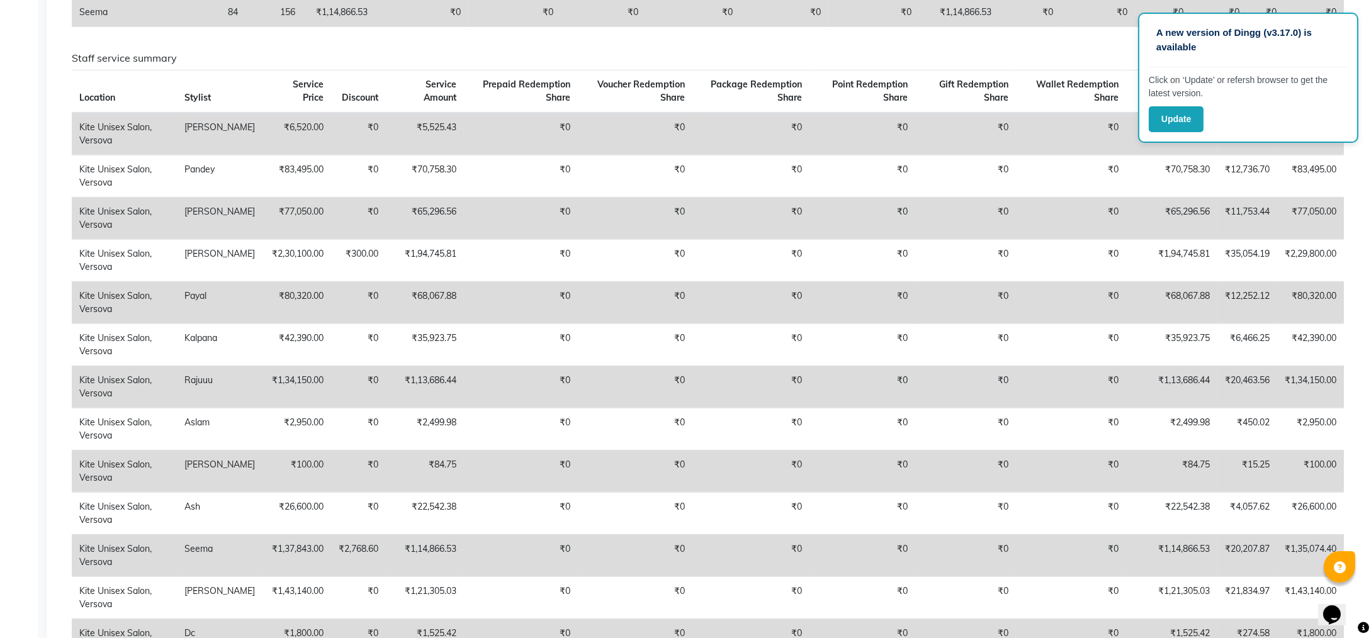
scroll to position [630, 0]
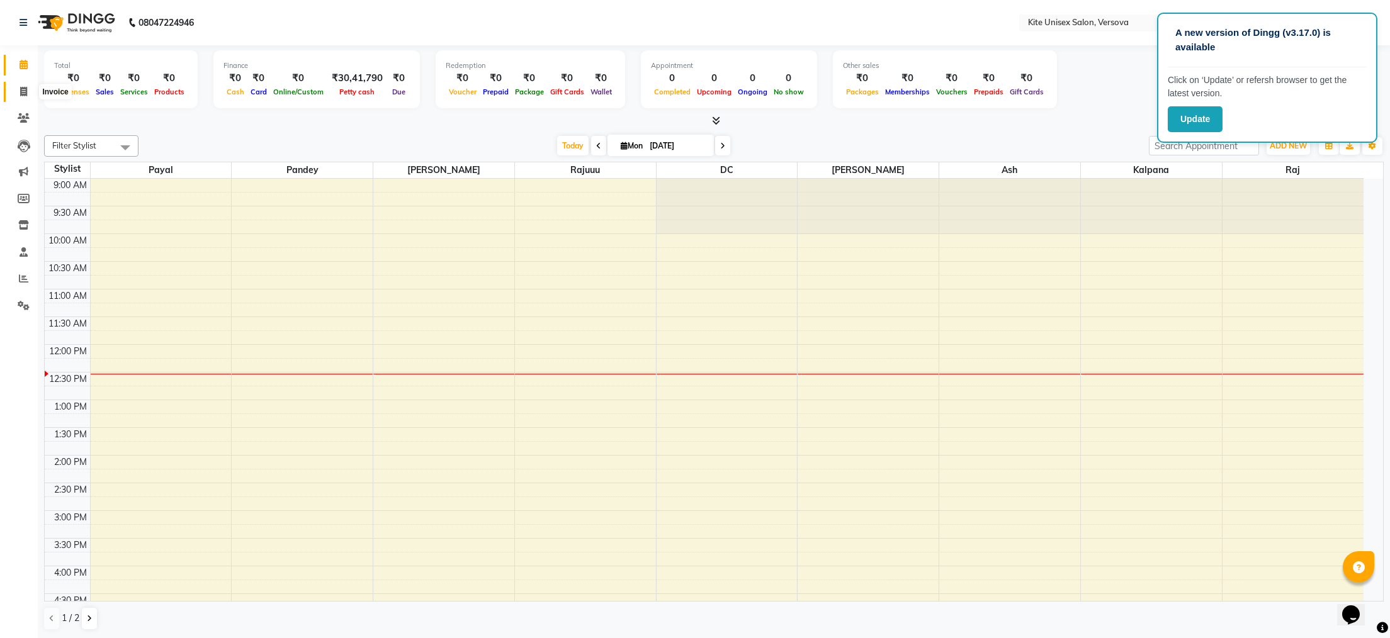
click at [20, 87] on icon at bounding box center [23, 91] width 7 height 9
select select "service"
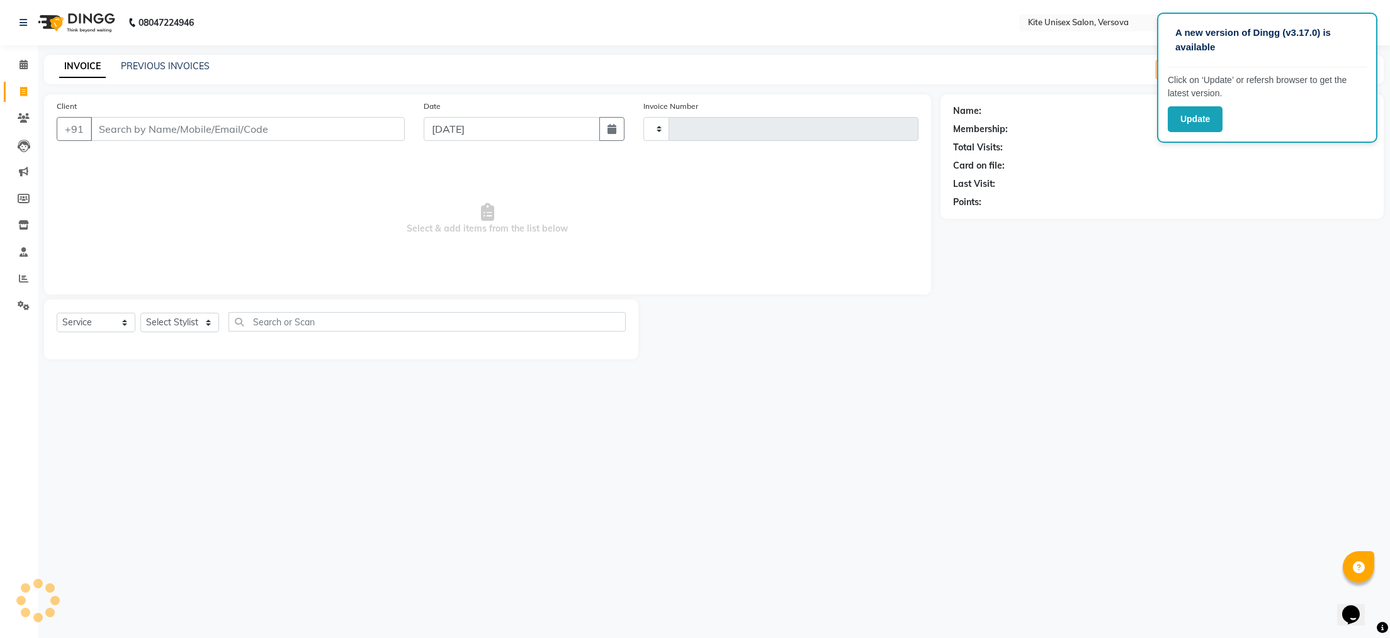
type input "2409"
select select "6093"
click at [100, 132] on input "Client" at bounding box center [248, 129] width 314 height 24
click at [101, 131] on input "Client" at bounding box center [248, 129] width 314 height 24
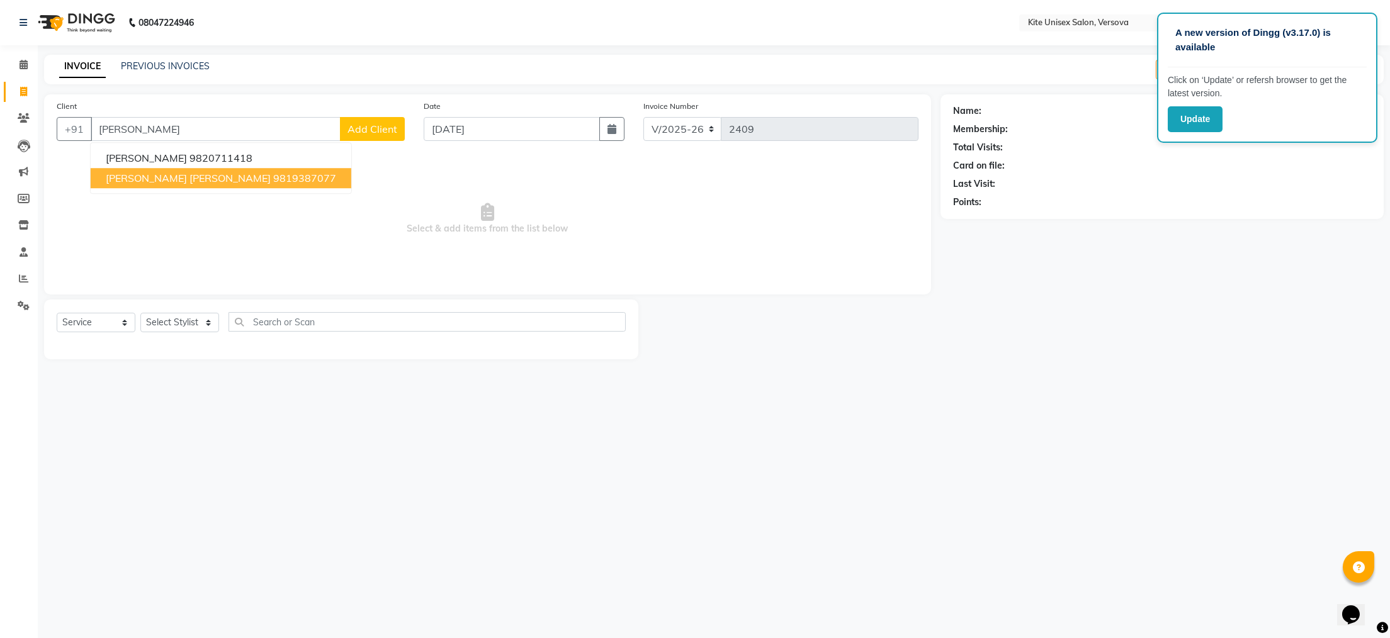
click at [160, 180] on span "[PERSON_NAME] [PERSON_NAME]" at bounding box center [188, 178] width 165 height 13
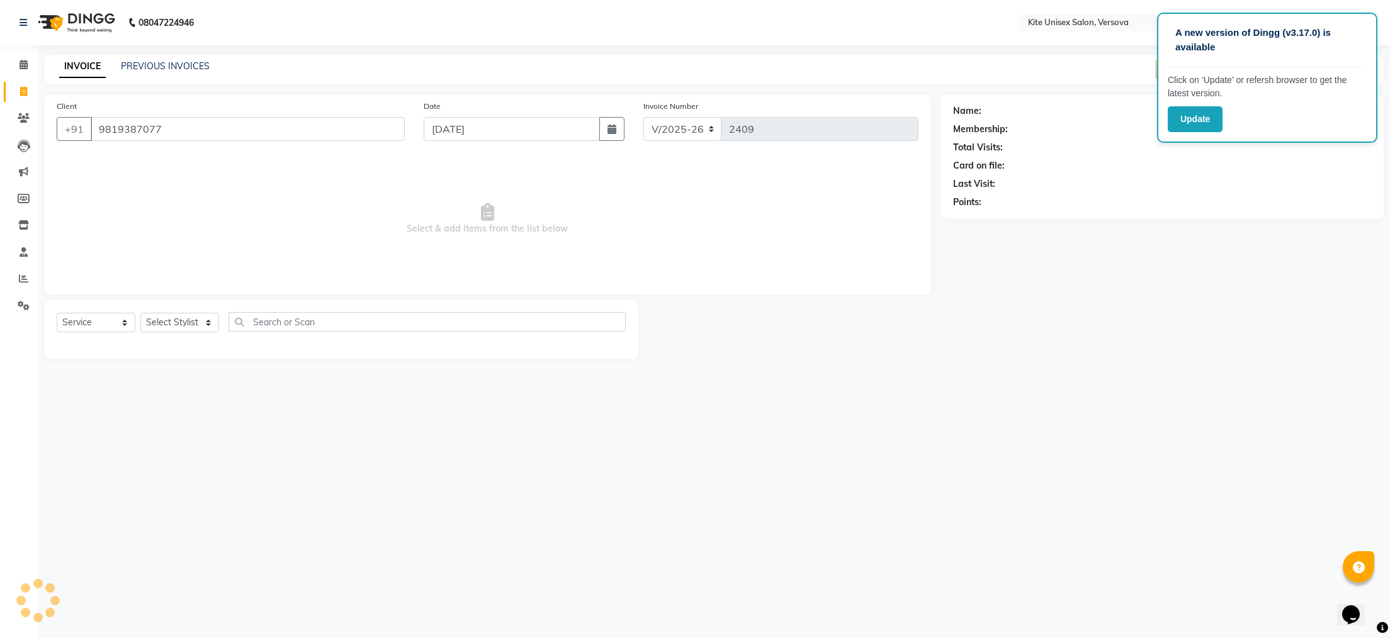
type input "9819387077"
click at [212, 322] on select "Select Stylist [PERSON_NAME] DC [PERSON_NAME] [PERSON_NAME] [PERSON_NAME] Rajuu…" at bounding box center [179, 323] width 79 height 20
select select "50469"
click at [140, 314] on select "Select Stylist [PERSON_NAME] DC [PERSON_NAME] [PERSON_NAME] [PERSON_NAME] Rajuu…" at bounding box center [179, 323] width 79 height 20
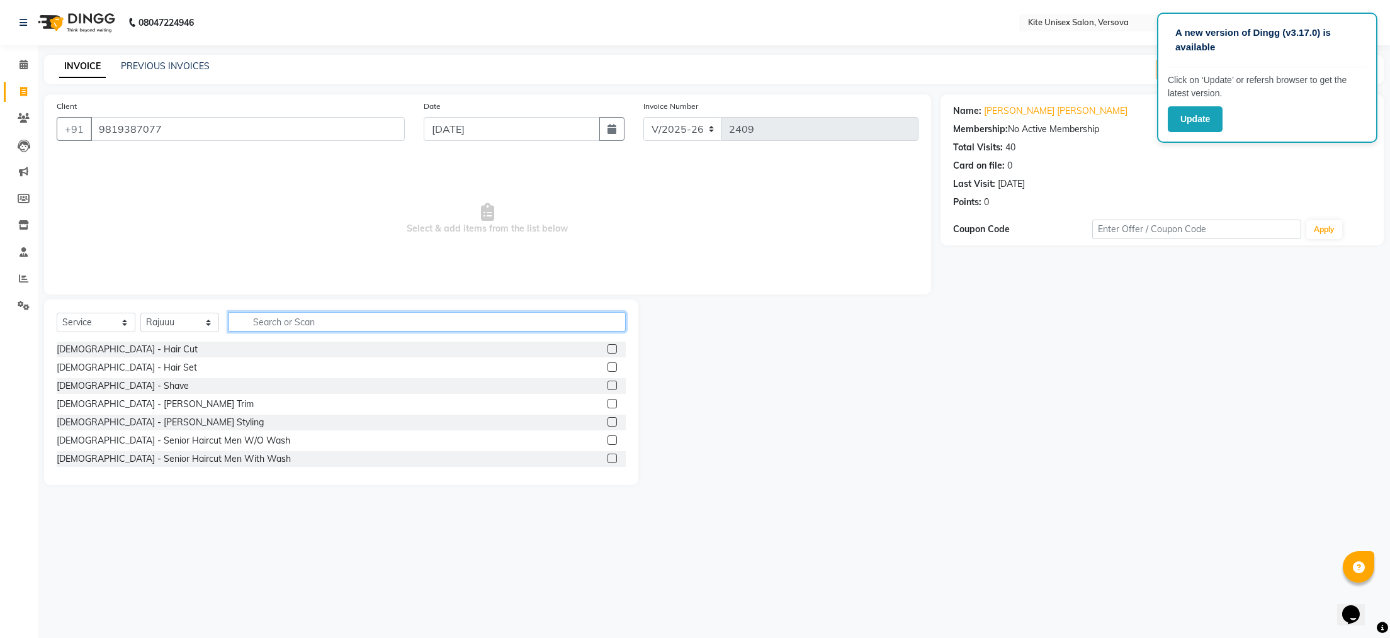
click at [252, 322] on input "text" at bounding box center [427, 322] width 397 height 20
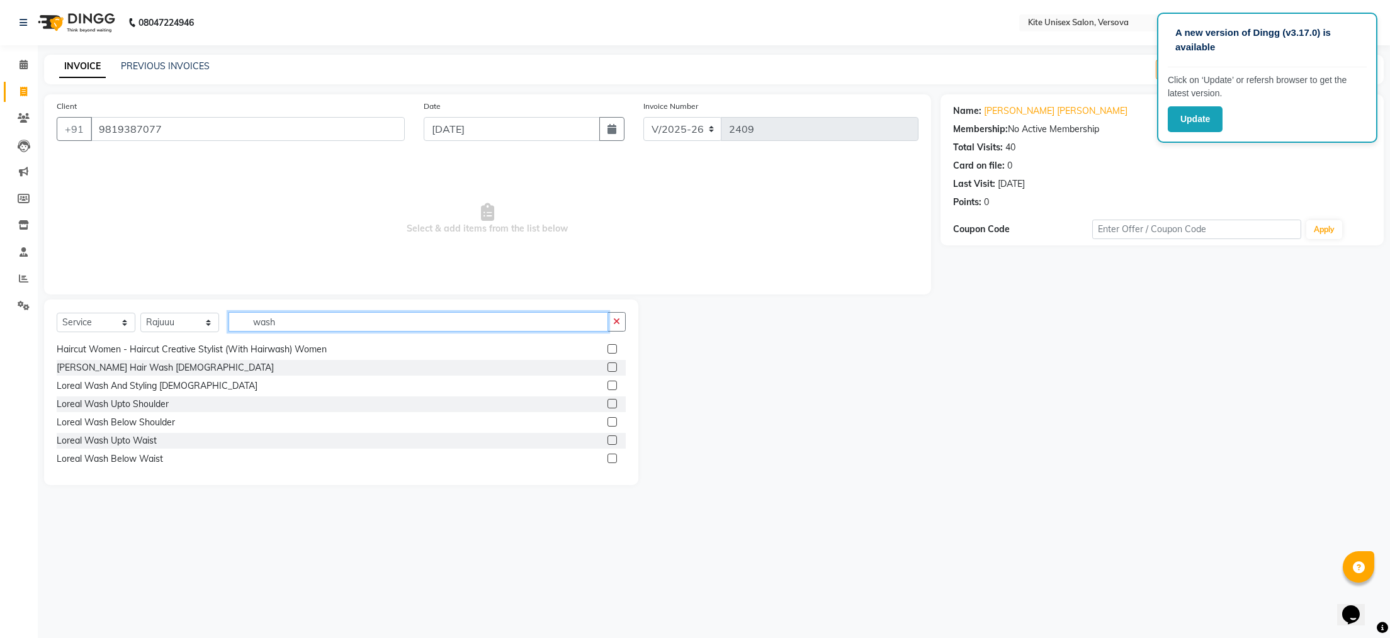
scroll to position [126, 0]
type input "wash"
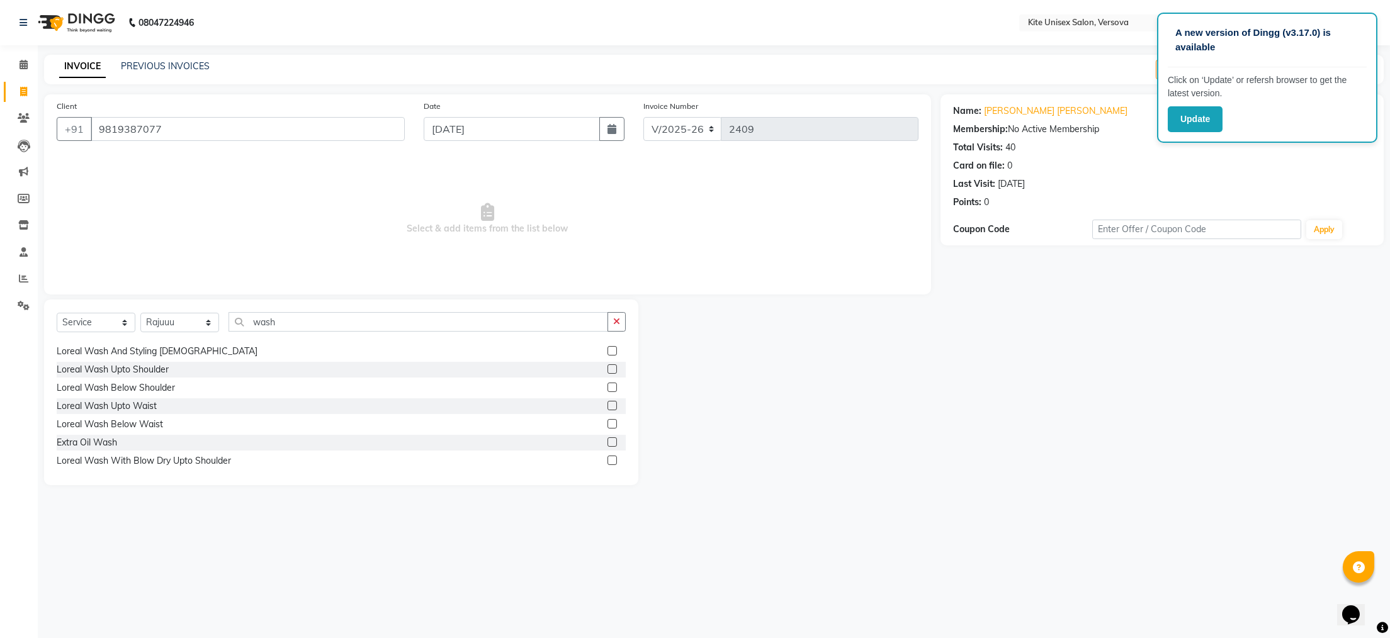
click at [608, 367] on label at bounding box center [612, 369] width 9 height 9
click at [608, 367] on input "checkbox" at bounding box center [612, 370] width 8 height 8
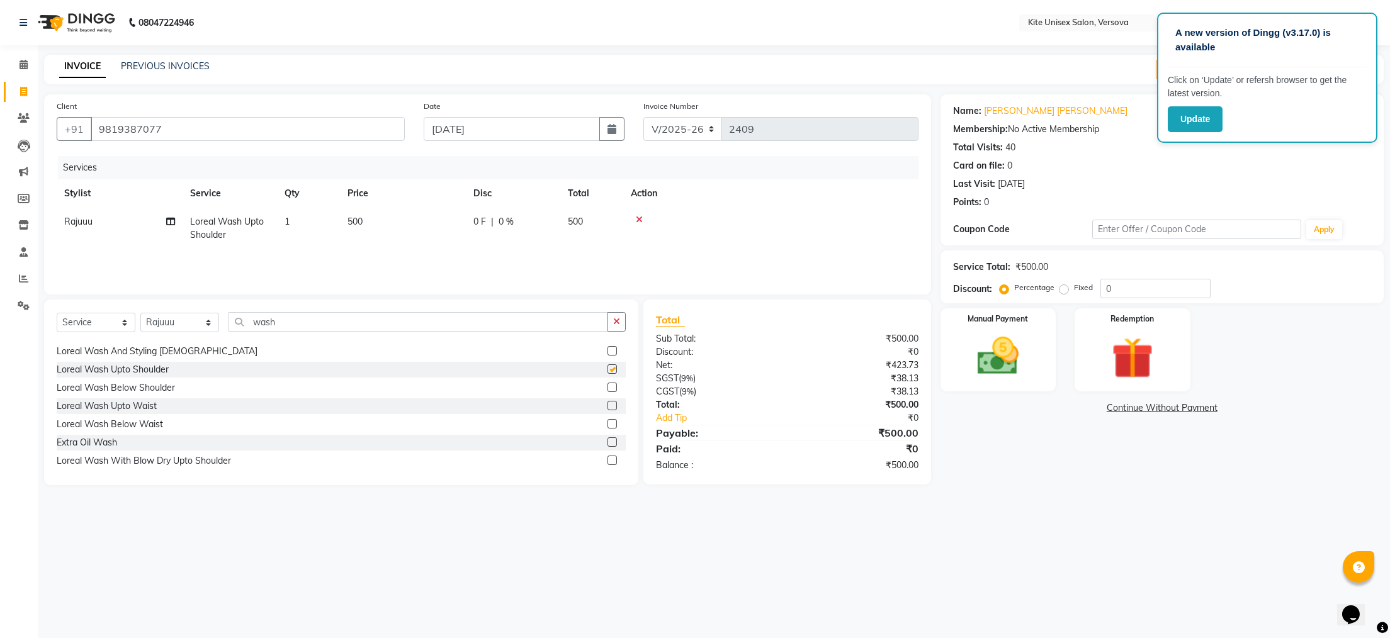
checkbox input "false"
click at [22, 118] on icon at bounding box center [24, 117] width 12 height 9
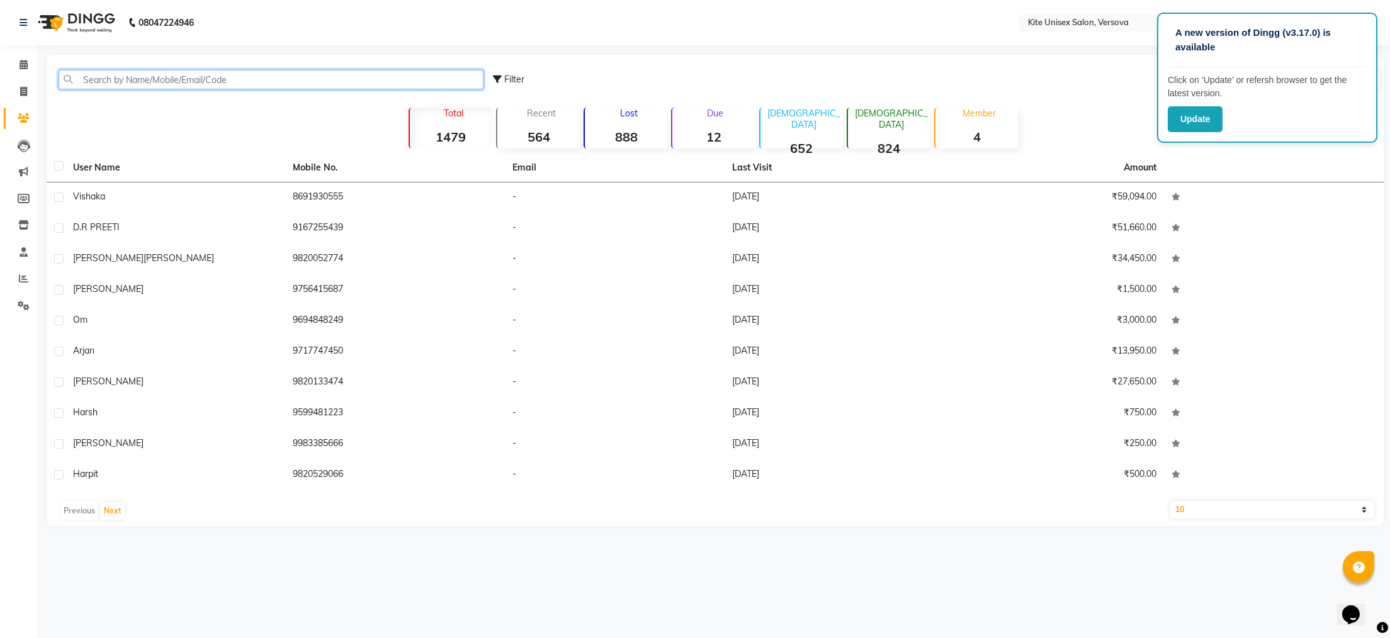
click at [107, 77] on input "text" at bounding box center [271, 80] width 425 height 20
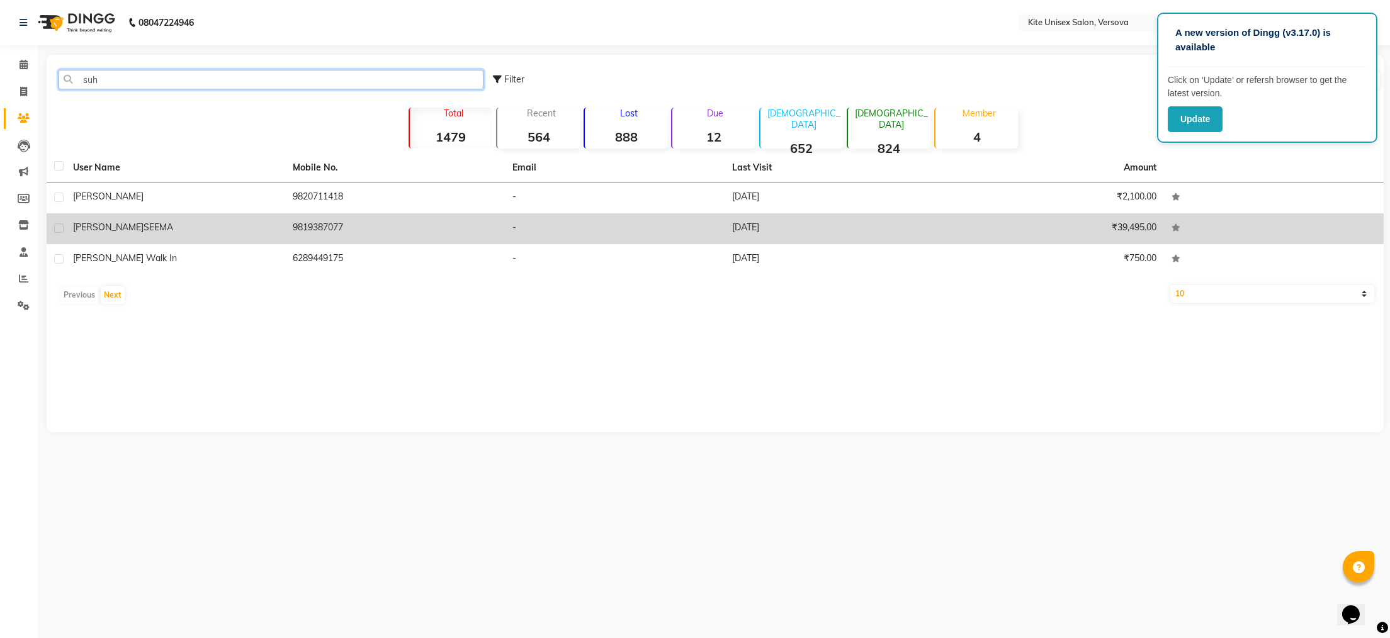
type input "suh"
click at [144, 222] on span "SEEMA" at bounding box center [159, 227] width 30 height 11
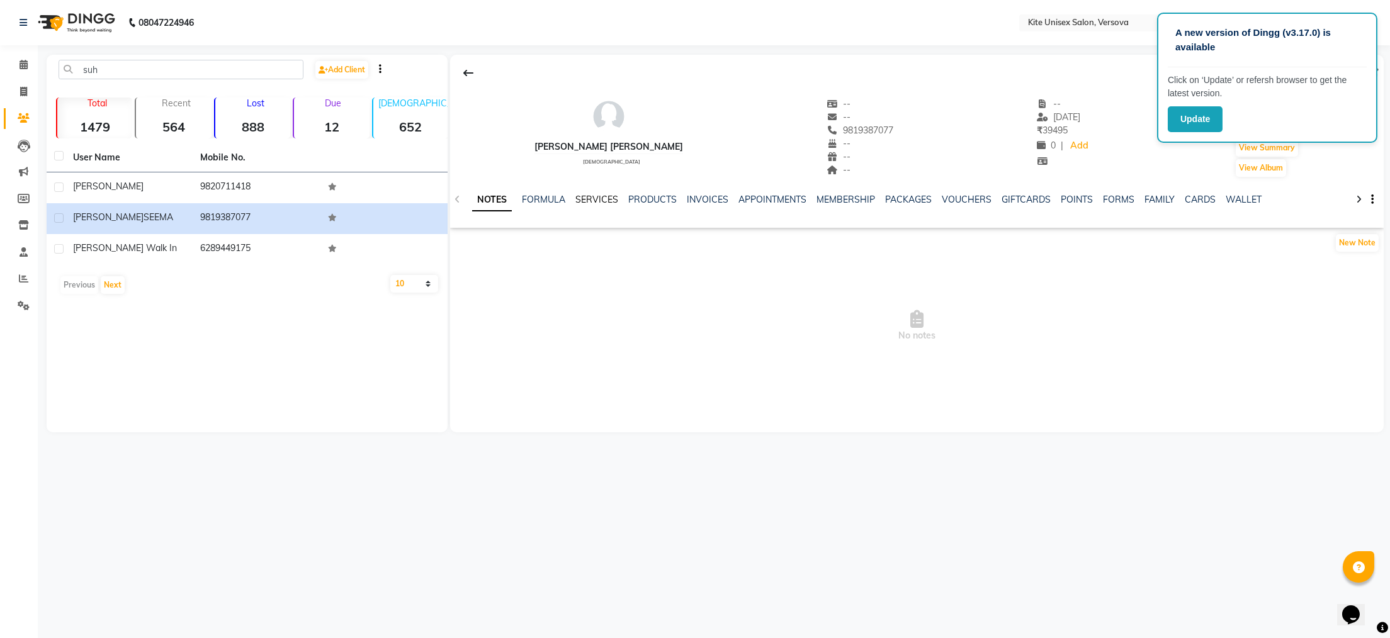
click at [594, 200] on link "SERVICES" at bounding box center [597, 199] width 43 height 11
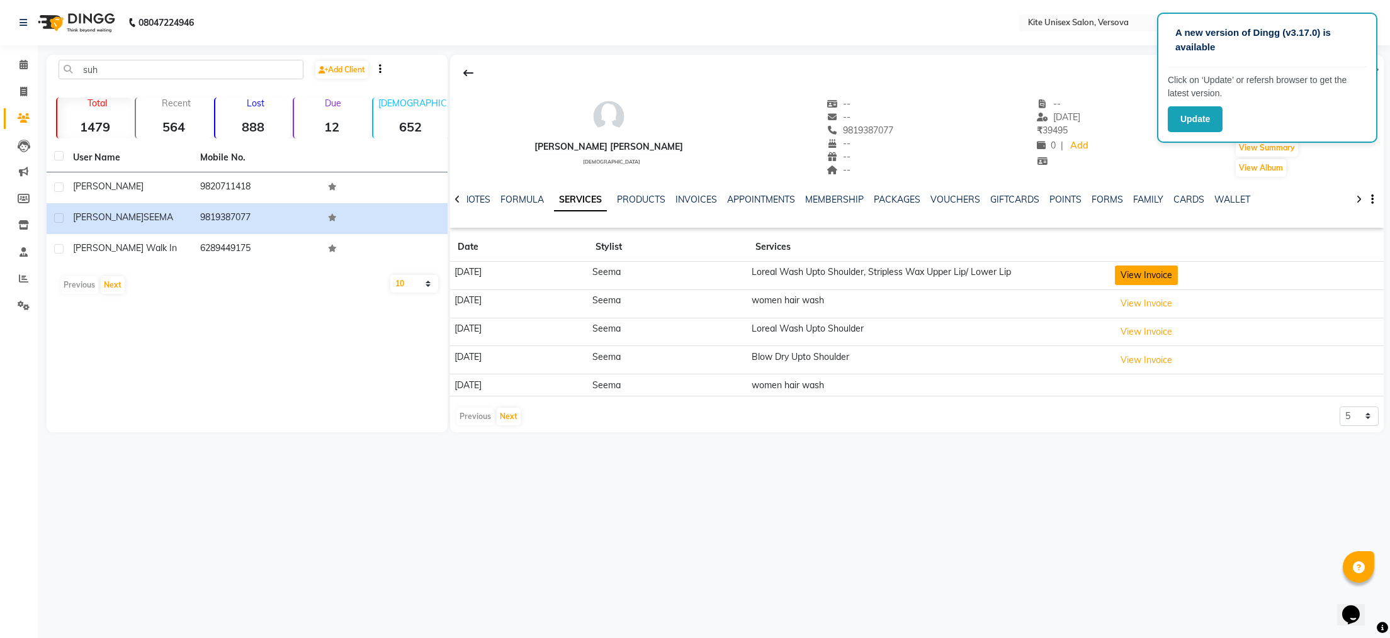
click at [1155, 274] on button "View Invoice" at bounding box center [1146, 276] width 63 height 20
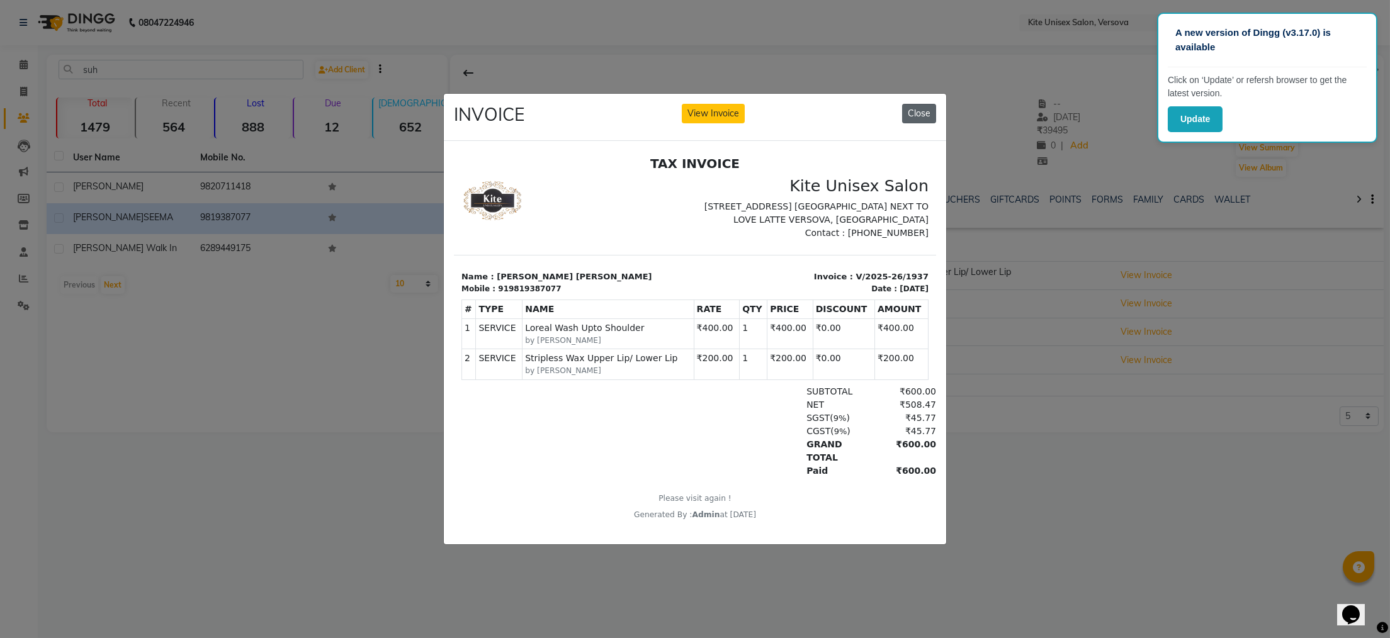
click at [917, 106] on button "Close" at bounding box center [919, 114] width 34 height 20
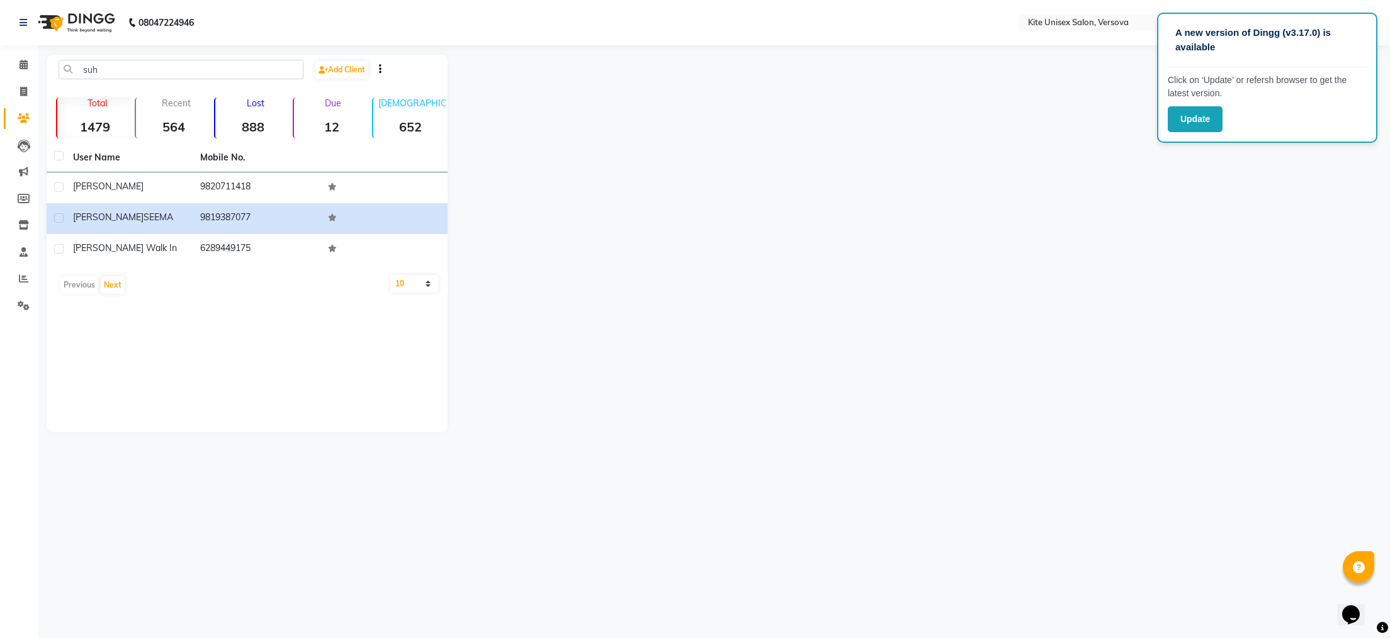
select select "6093"
select select "service"
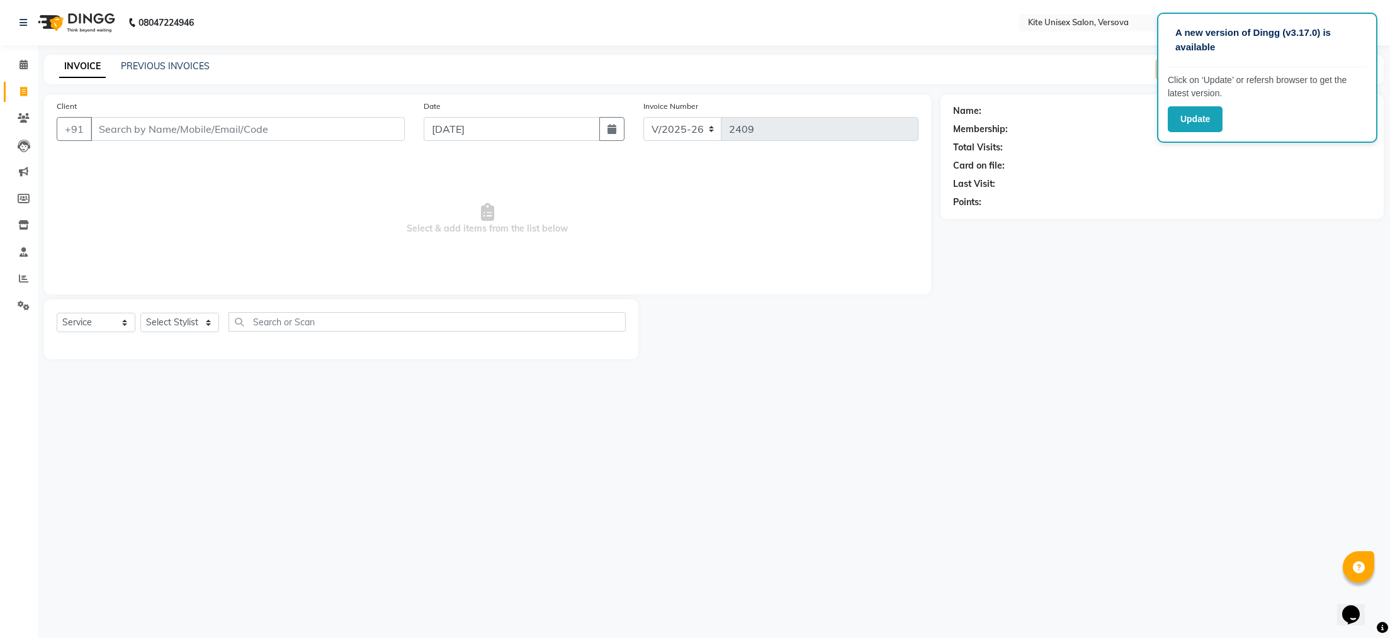
click at [105, 125] on input "Client" at bounding box center [248, 129] width 314 height 24
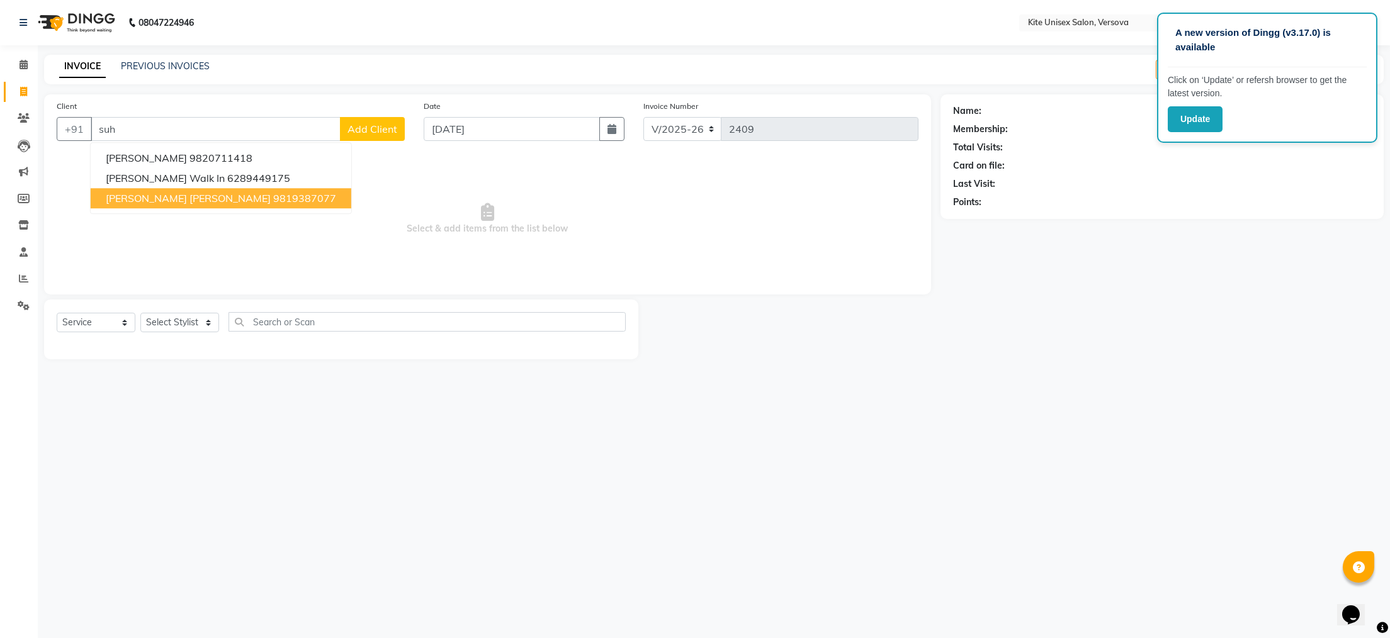
click at [161, 200] on span "[PERSON_NAME] [PERSON_NAME]" at bounding box center [188, 198] width 165 height 13
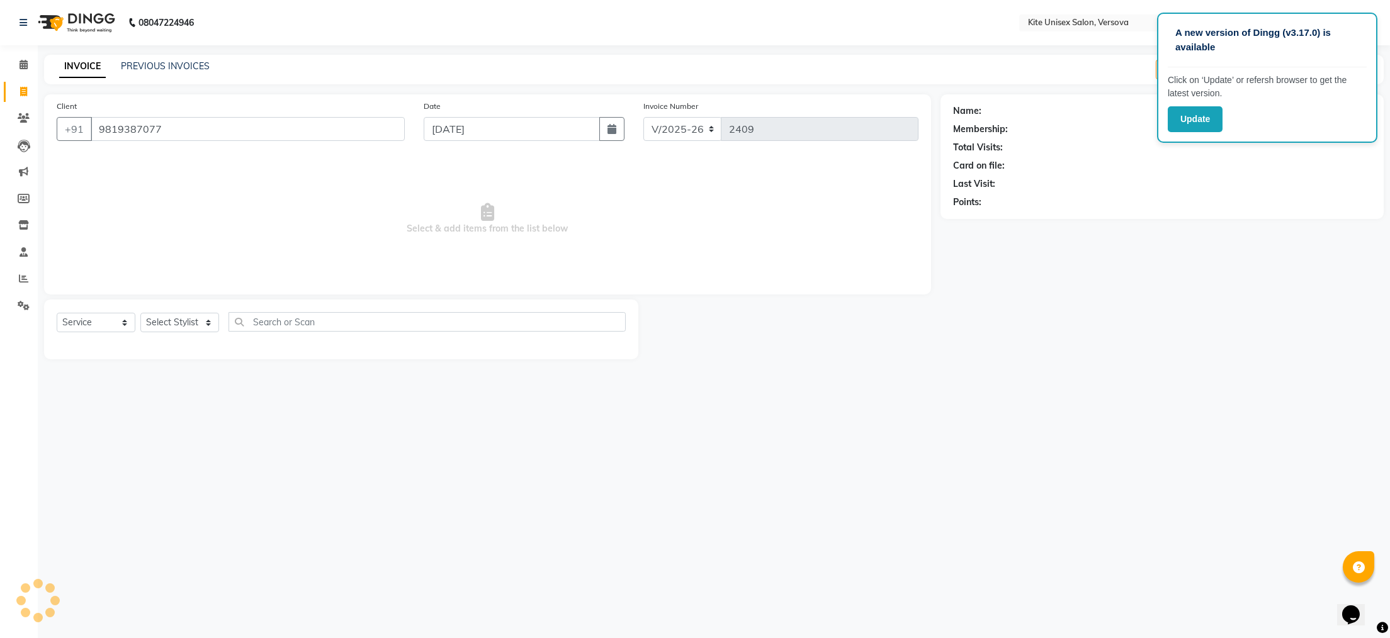
type input "9819387077"
click at [211, 323] on select "Select Stylist [PERSON_NAME] DC [PERSON_NAME] [PERSON_NAME] [PERSON_NAME] Rajuu…" at bounding box center [179, 323] width 79 height 20
select select "50469"
click at [140, 314] on select "Select Stylist [PERSON_NAME] DC [PERSON_NAME] [PERSON_NAME] [PERSON_NAME] Rajuu…" at bounding box center [179, 323] width 79 height 20
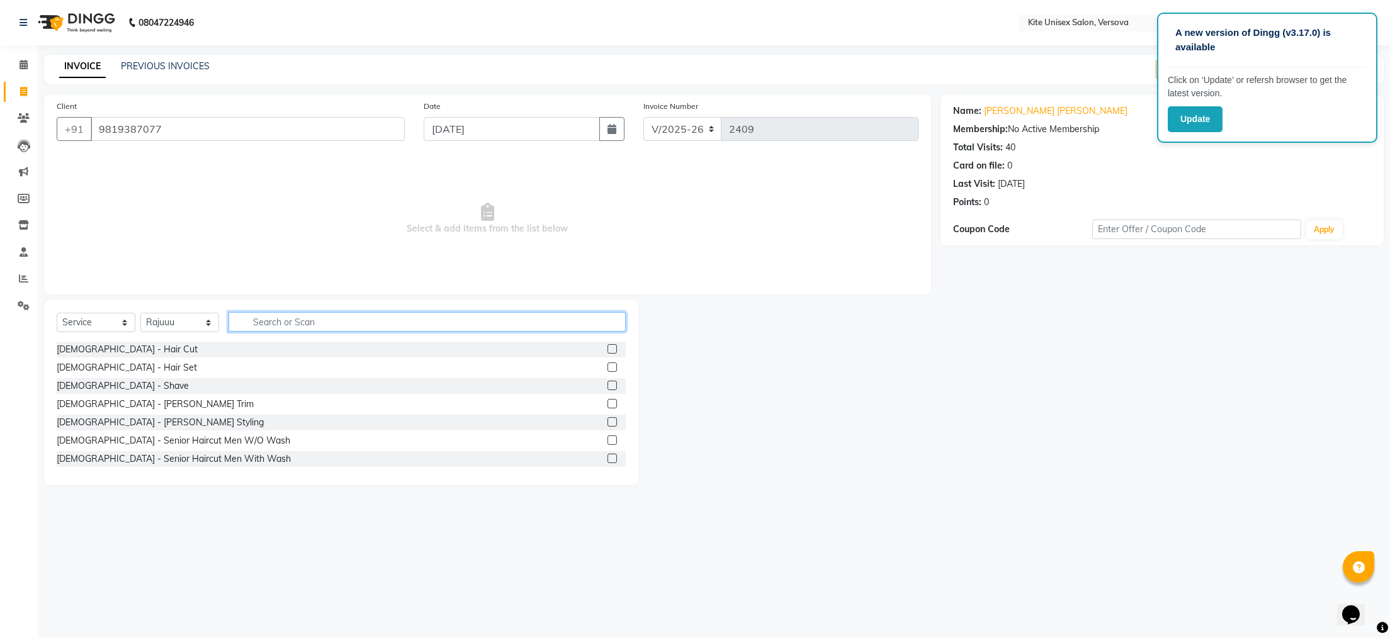
click at [263, 322] on input "text" at bounding box center [427, 322] width 397 height 20
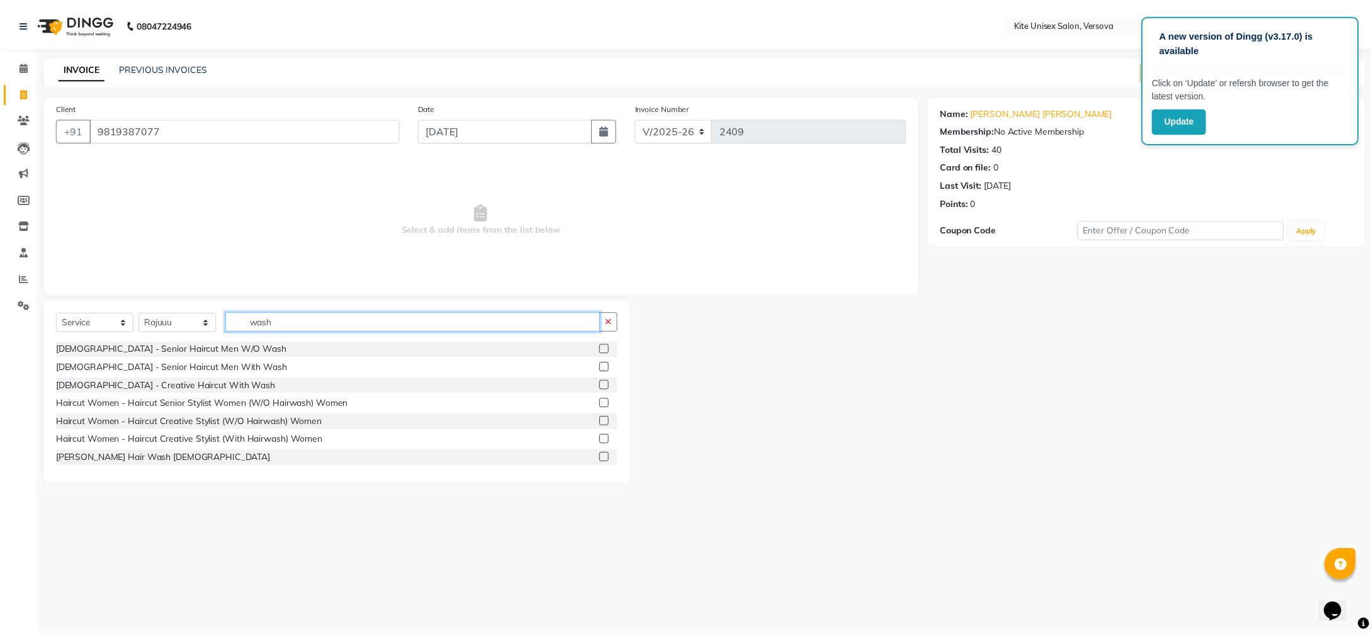
scroll to position [126, 0]
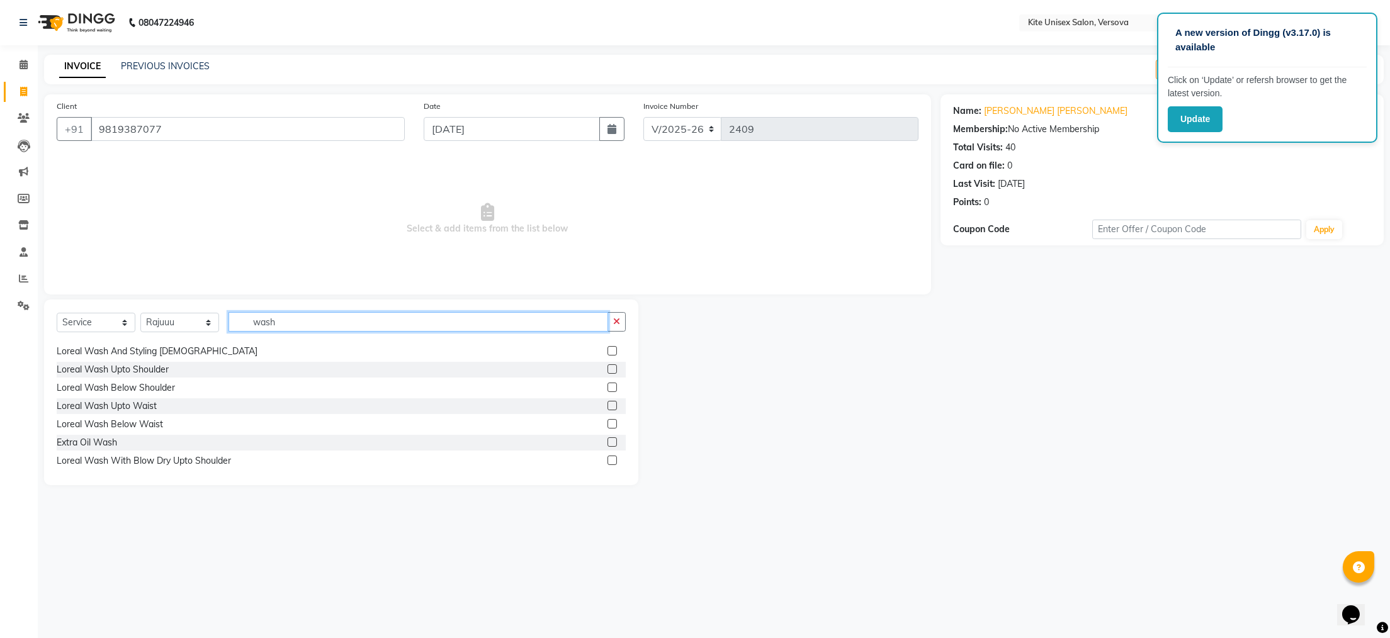
type input "wash"
click at [608, 367] on label at bounding box center [612, 369] width 9 height 9
click at [608, 367] on input "checkbox" at bounding box center [612, 370] width 8 height 8
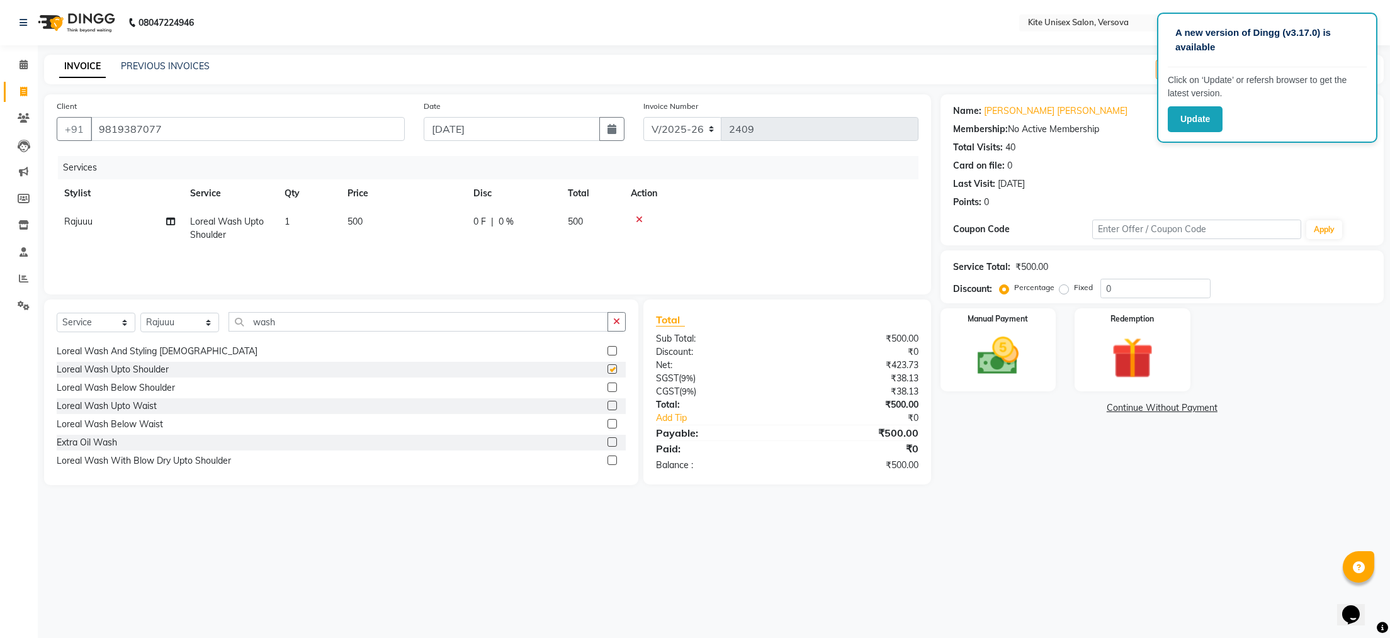
checkbox input "false"
click at [996, 363] on img at bounding box center [998, 357] width 71 height 50
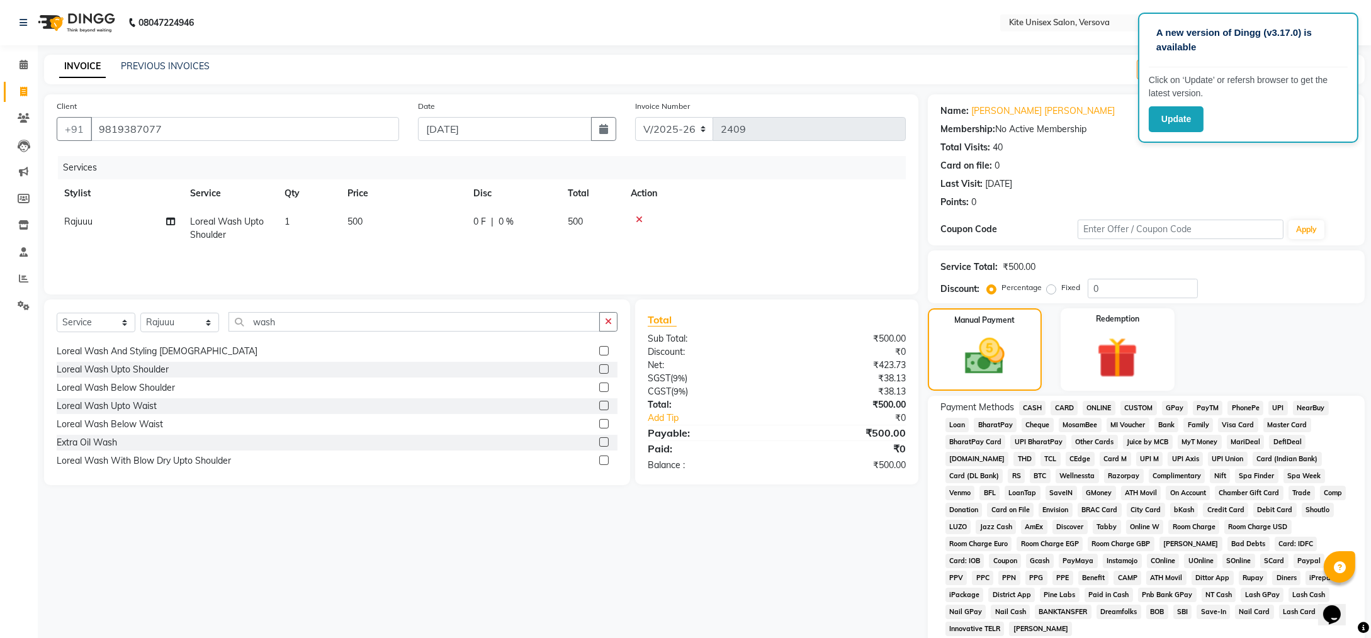
click at [1030, 406] on span "CASH" at bounding box center [1032, 408] width 27 height 14
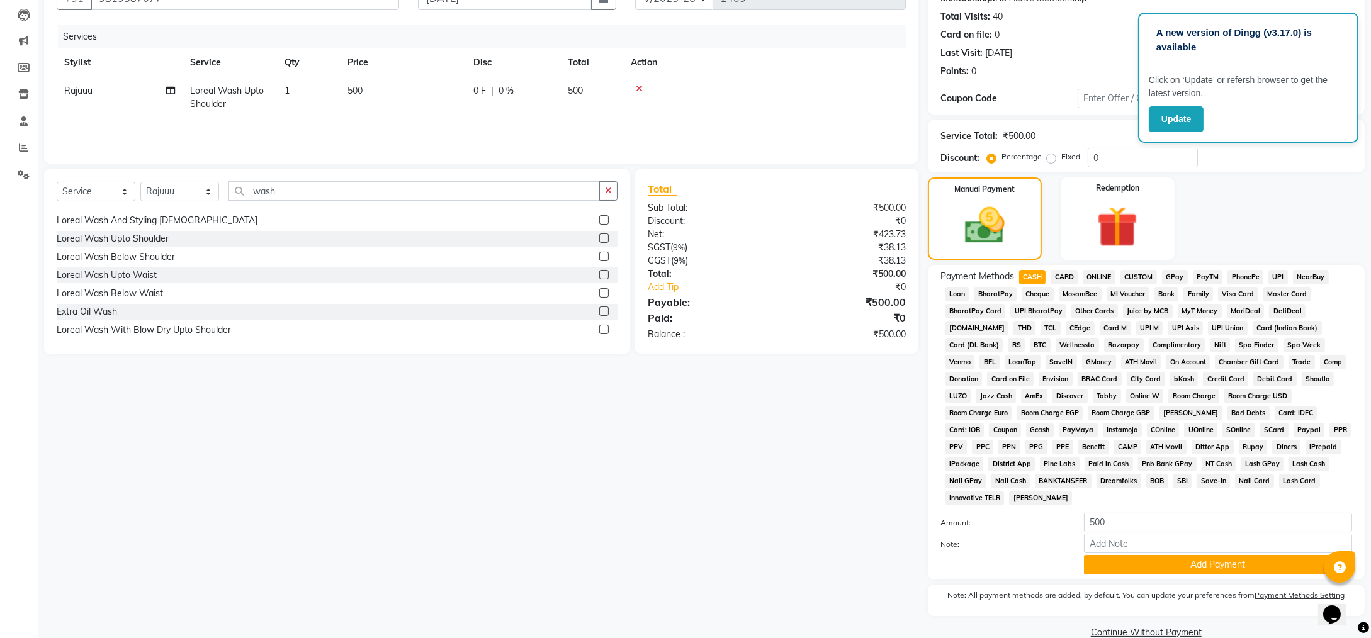
scroll to position [137, 0]
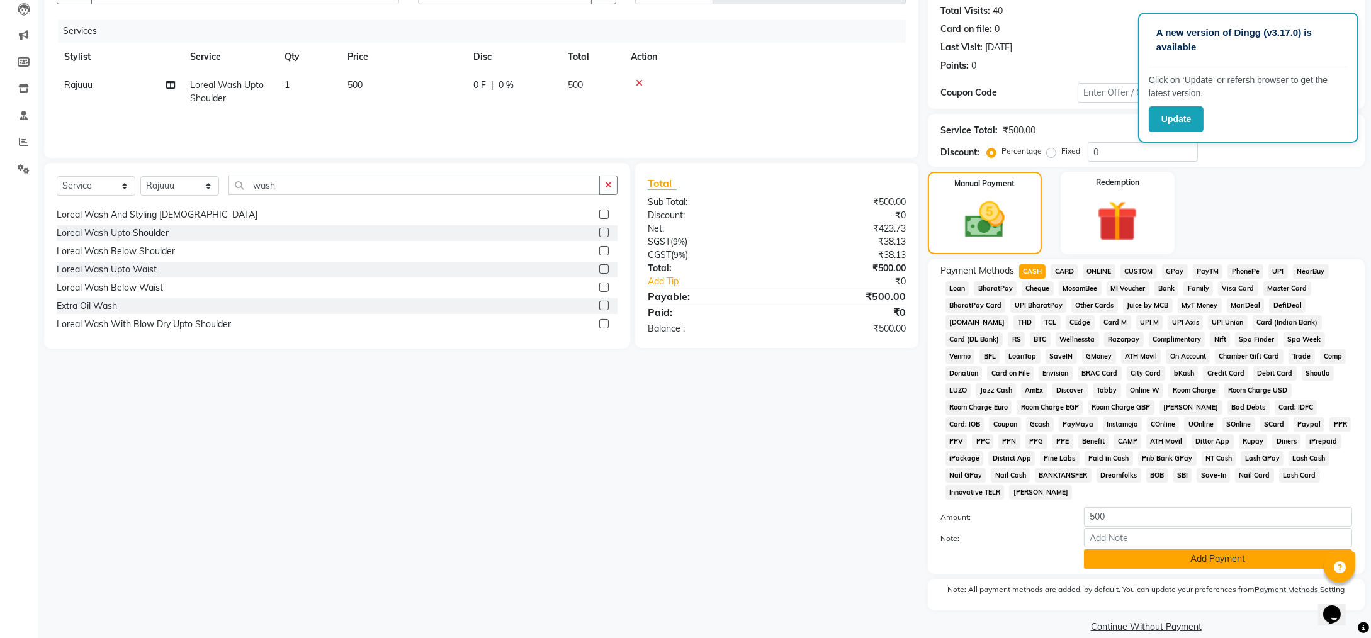
click at [1107, 550] on button "Add Payment" at bounding box center [1218, 560] width 268 height 20
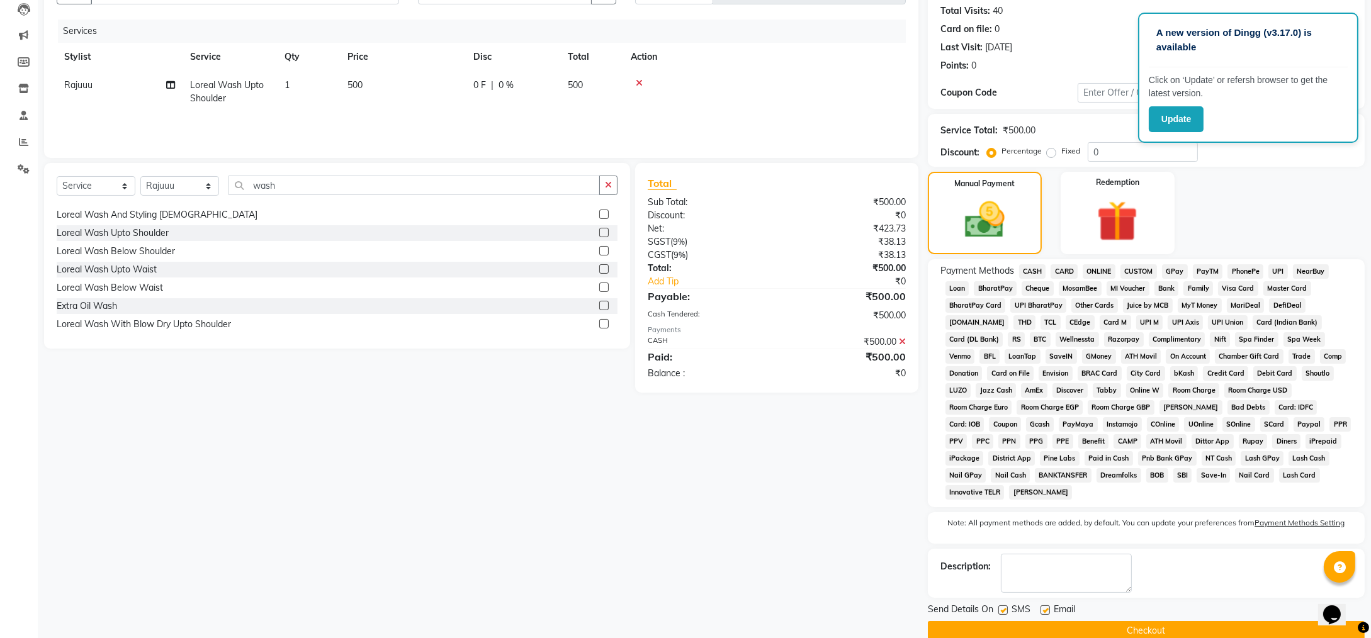
click at [1069, 621] on button "Checkout" at bounding box center [1146, 631] width 437 height 20
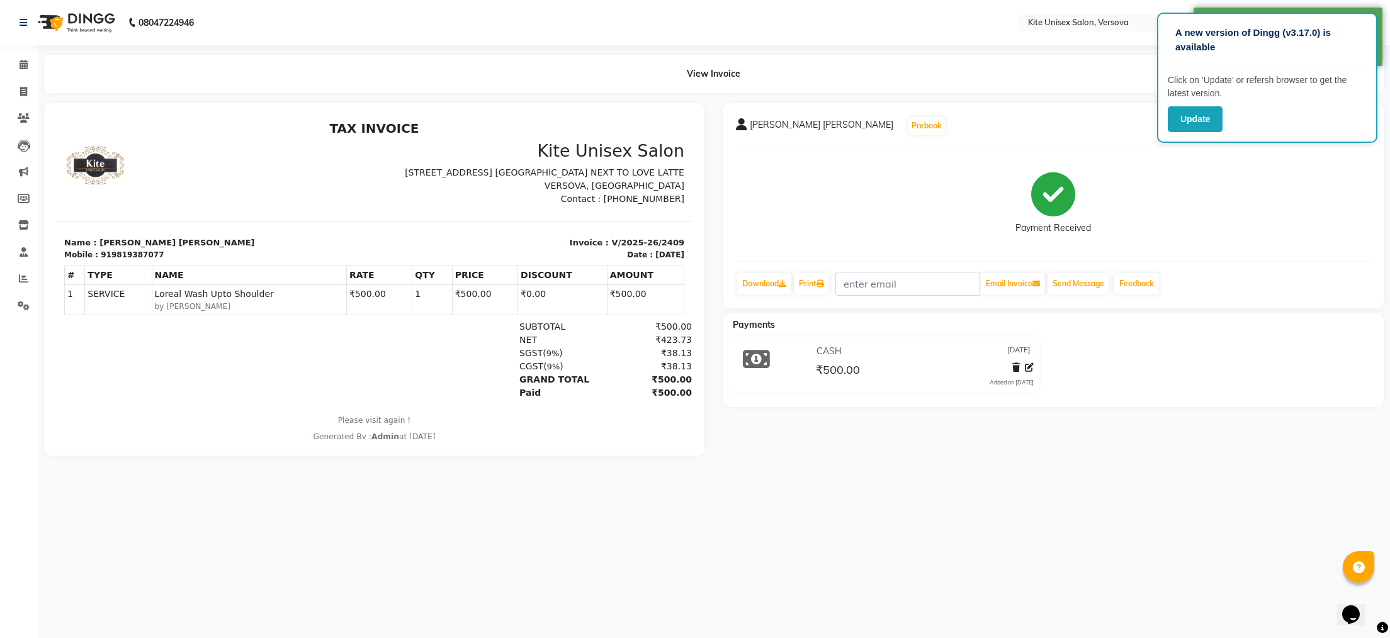
select select "6093"
select select "service"
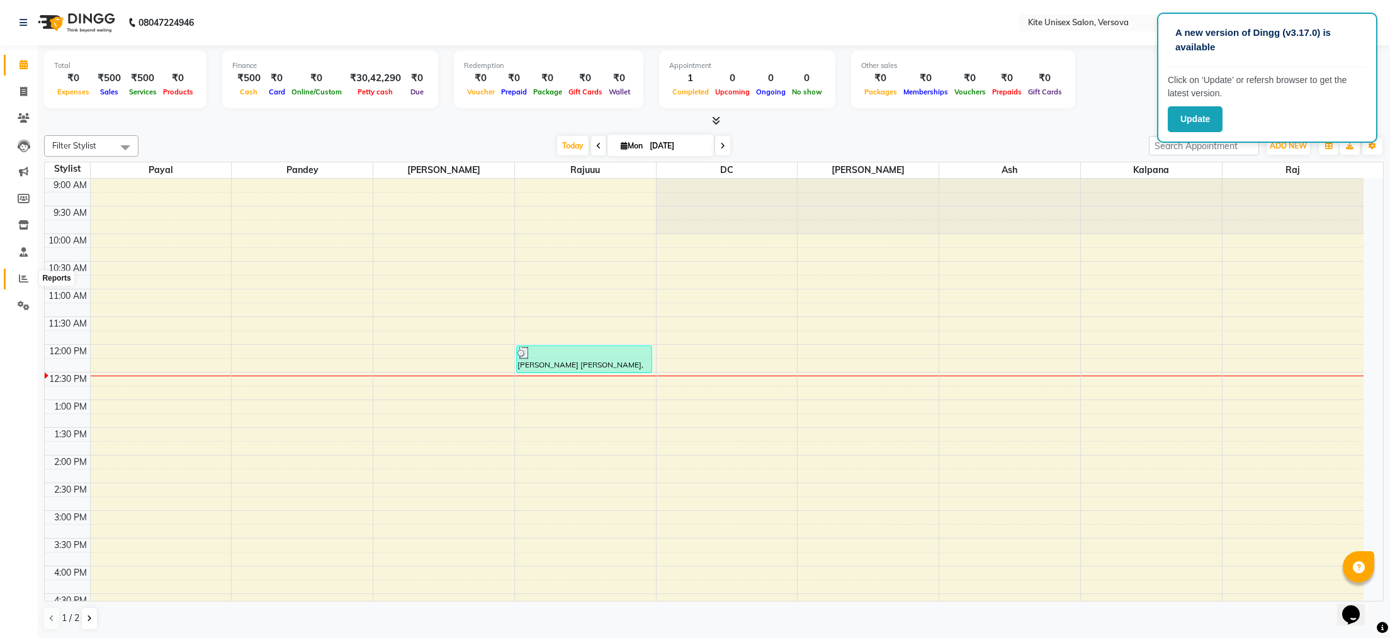
click at [23, 276] on icon at bounding box center [23, 278] width 9 height 9
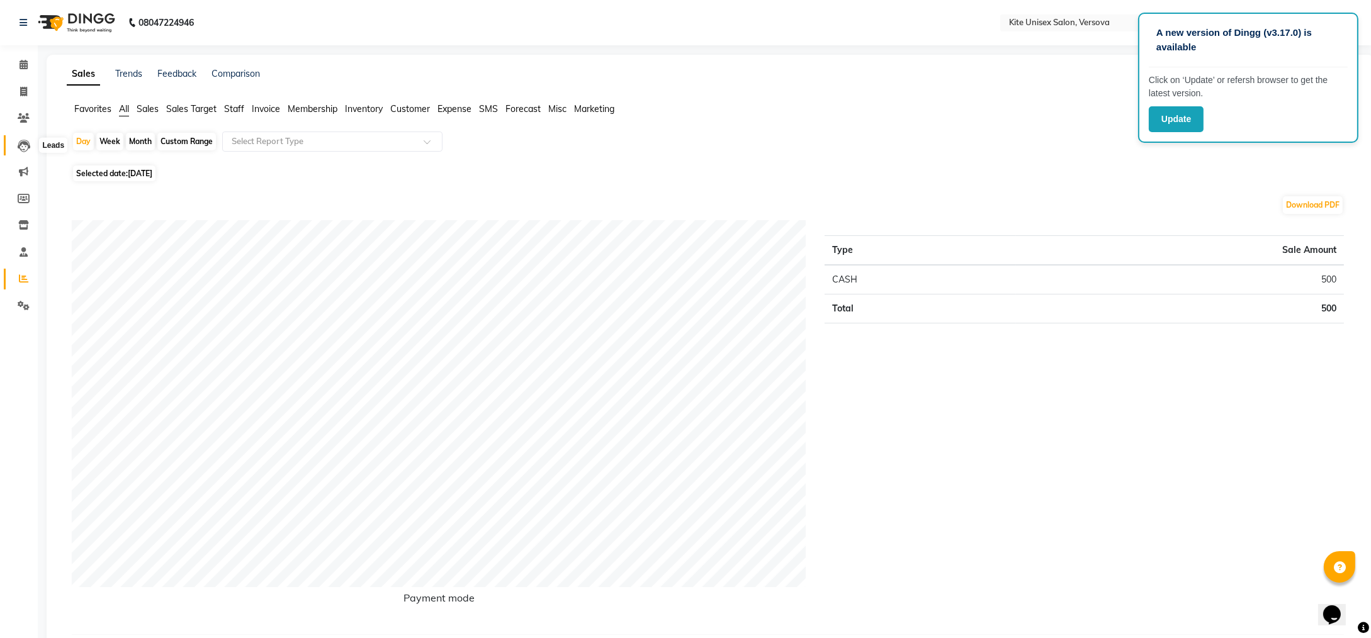
click at [23, 140] on icon at bounding box center [24, 146] width 13 height 13
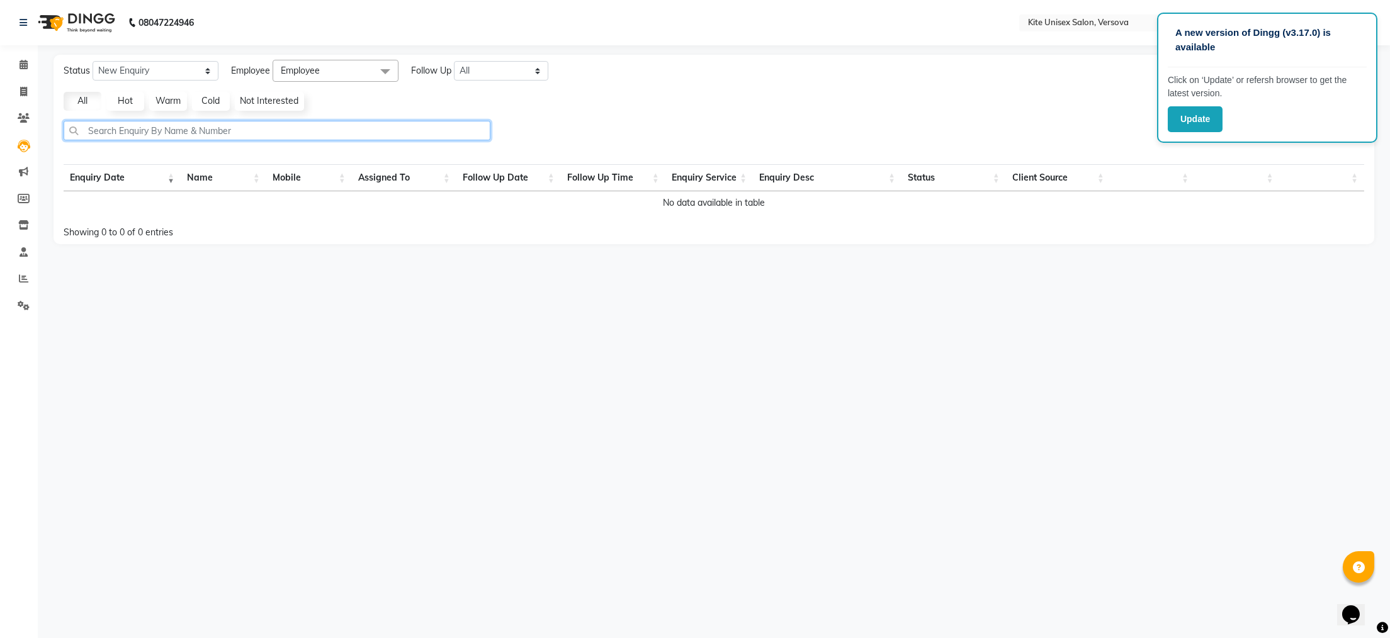
click at [110, 131] on input "text" at bounding box center [277, 131] width 427 height 20
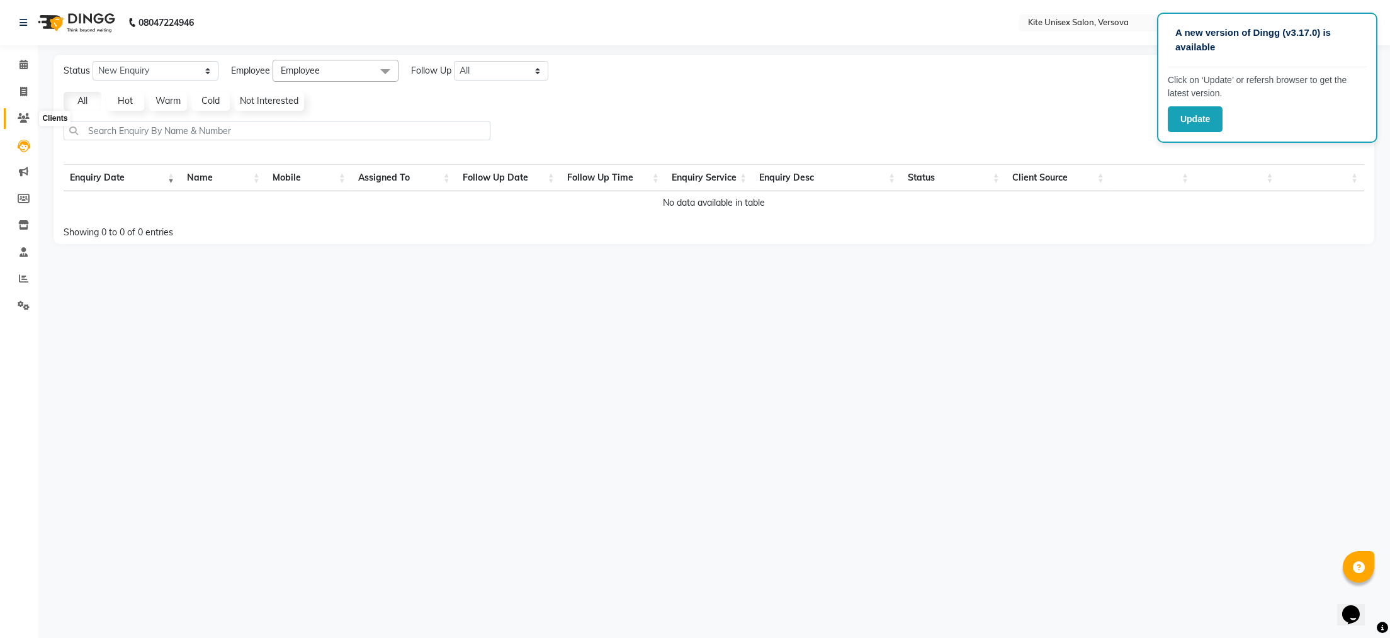
click at [21, 113] on icon at bounding box center [24, 117] width 12 height 9
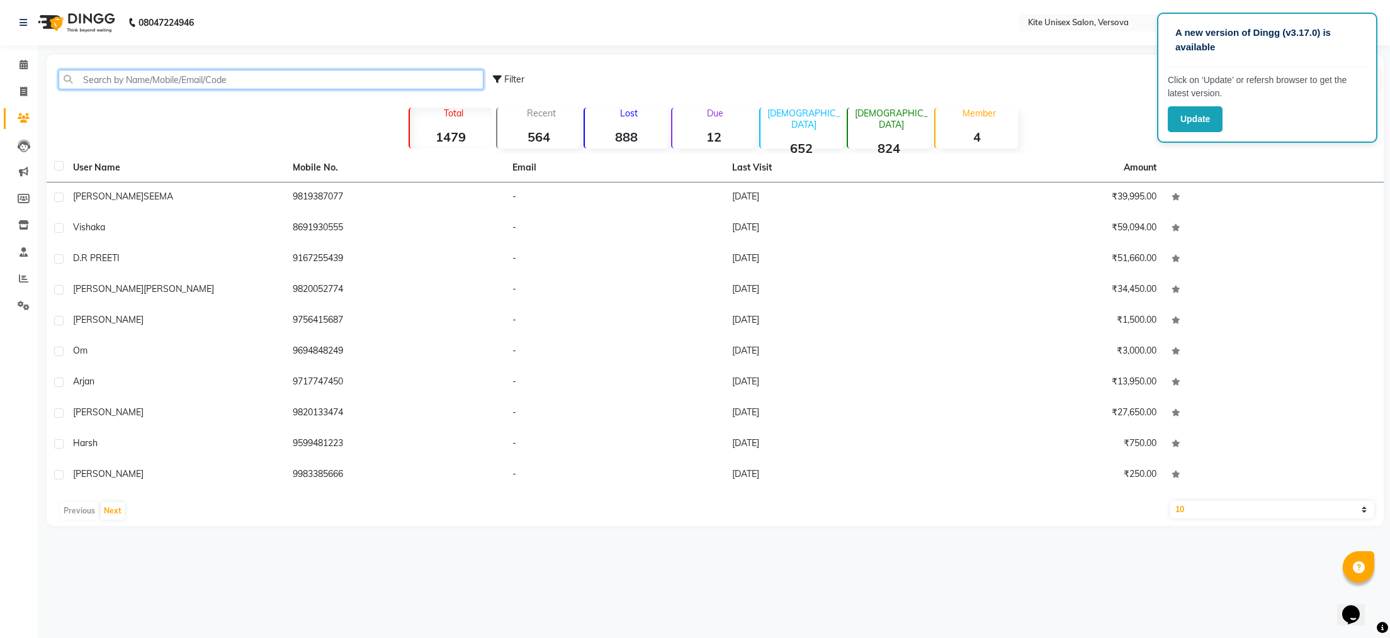
click at [94, 78] on input "text" at bounding box center [271, 80] width 425 height 20
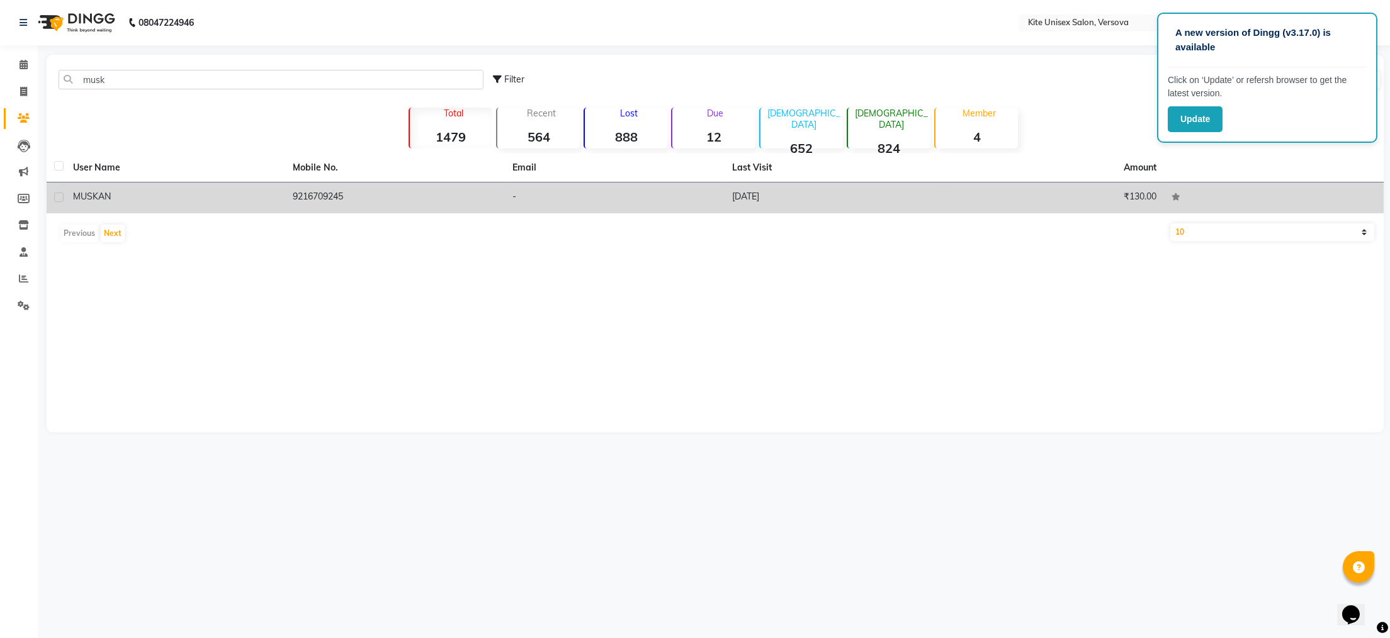
click at [112, 191] on div "MUSKAN" at bounding box center [175, 196] width 205 height 13
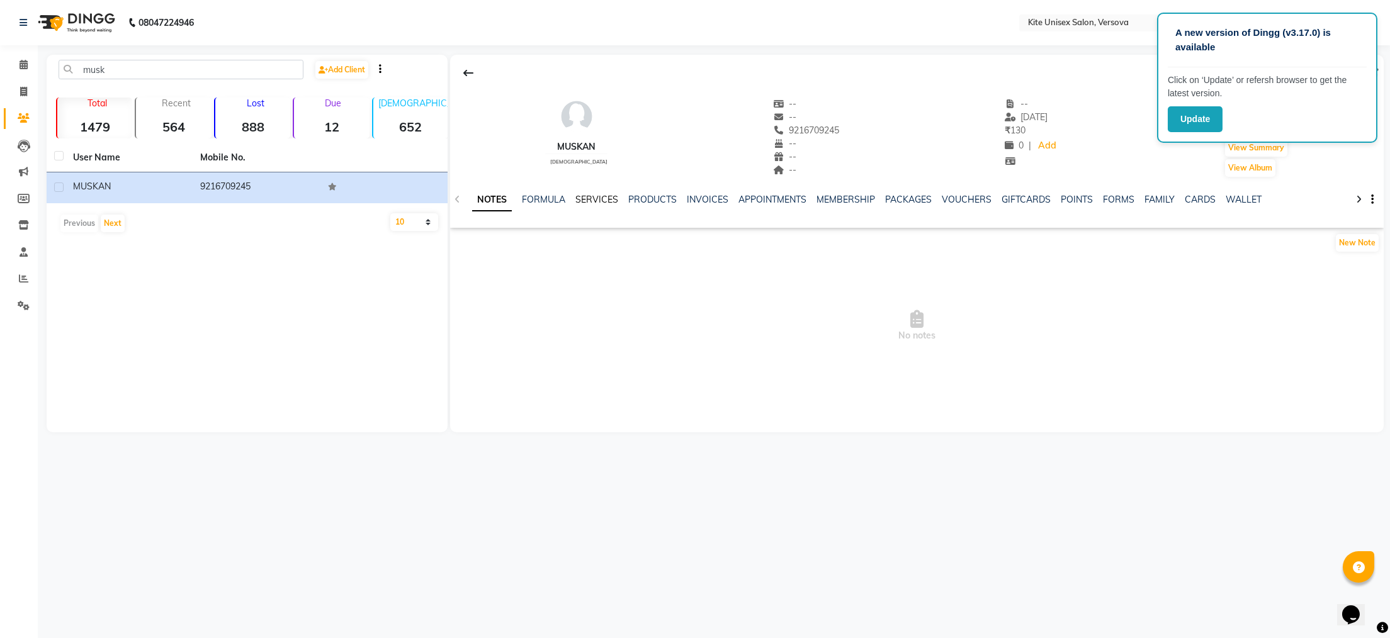
click at [587, 198] on link "SERVICES" at bounding box center [597, 199] width 43 height 11
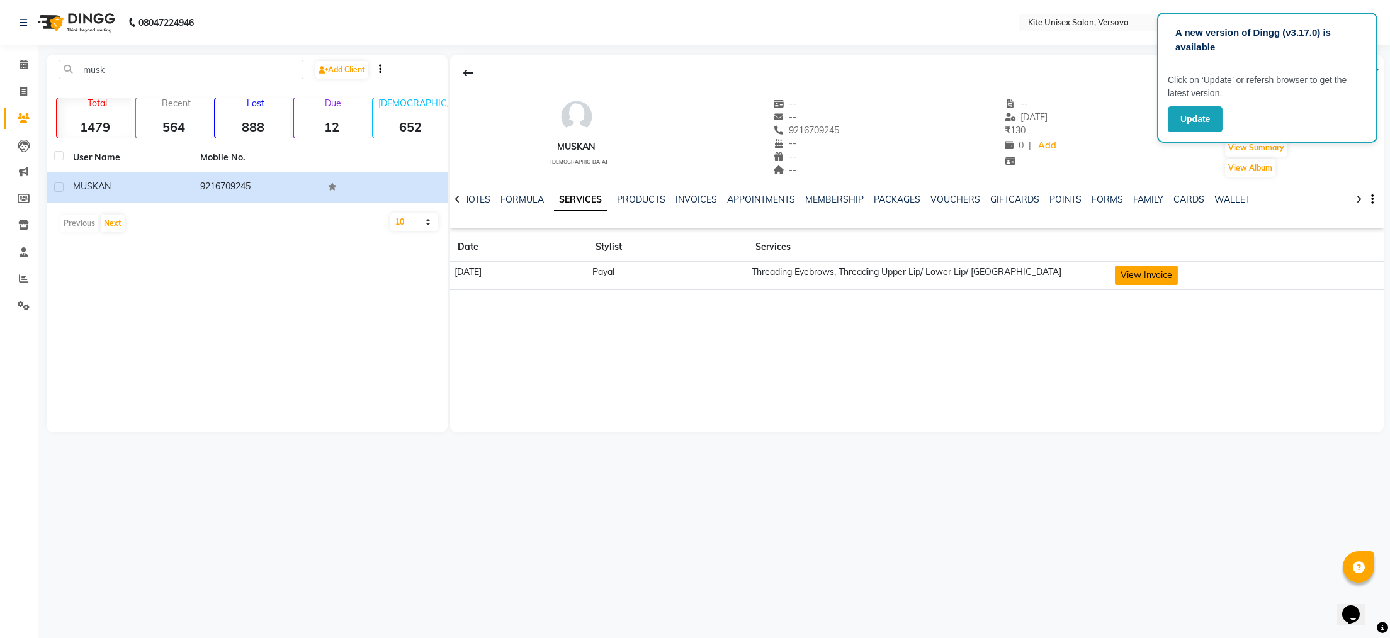
click at [1140, 270] on button "View Invoice" at bounding box center [1146, 276] width 63 height 20
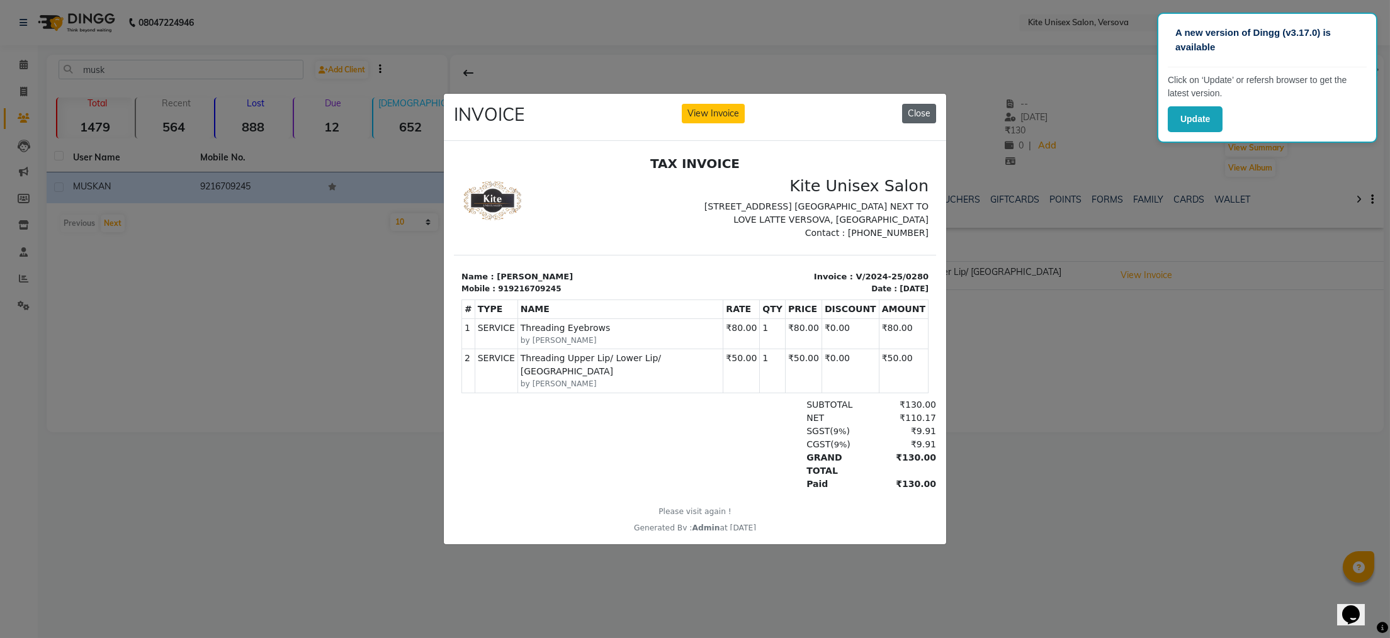
click at [926, 104] on button "Close" at bounding box center [919, 114] width 34 height 20
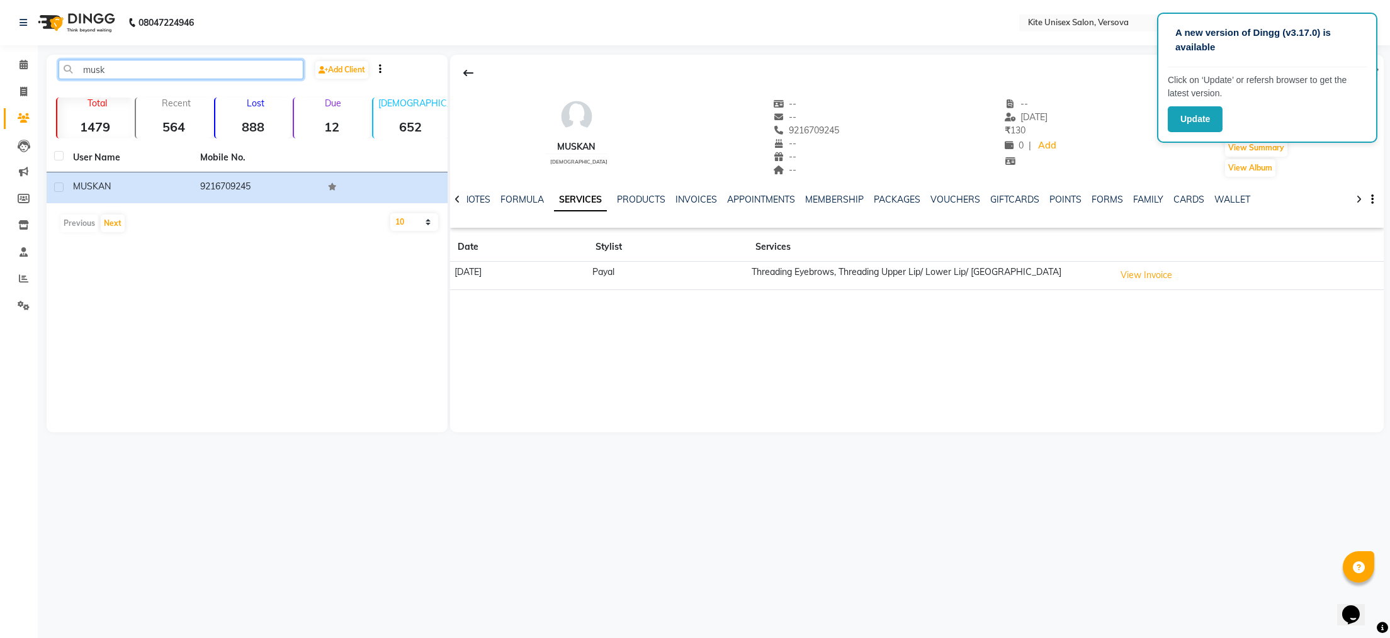
drag, startPoint x: 117, startPoint y: 72, endPoint x: 122, endPoint y: 67, distance: 7.1
click at [118, 72] on input "musk" at bounding box center [181, 70] width 245 height 20
type input "m"
